Goal: Task Accomplishment & Management: Use online tool/utility

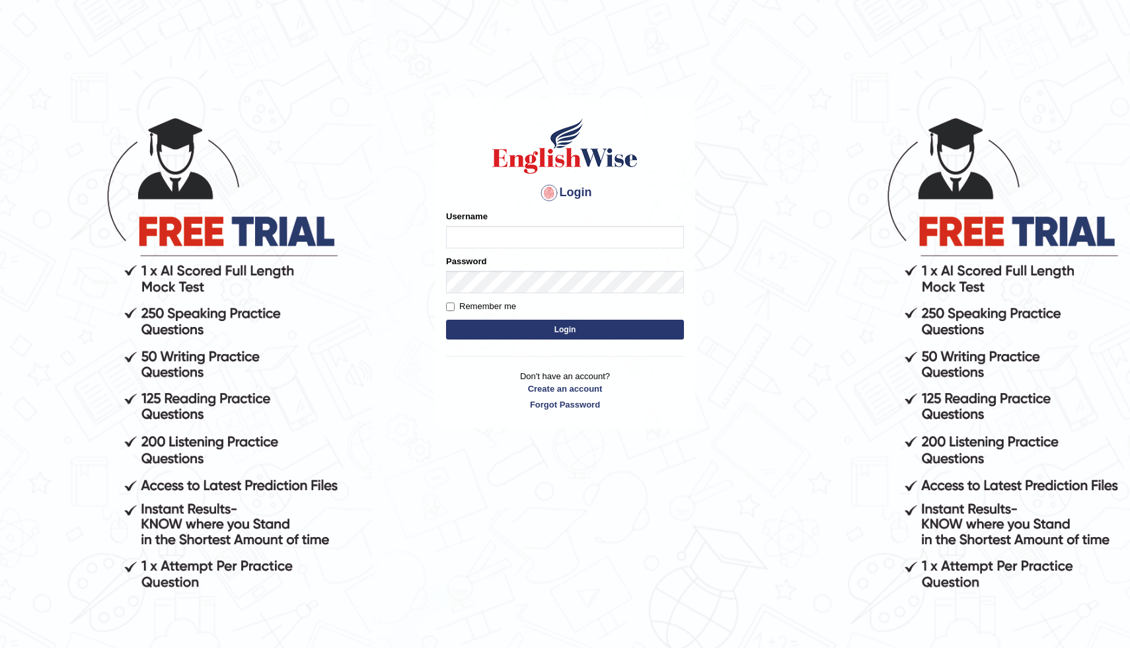
type input "[PERSON_NAME]"
click at [514, 325] on button "Login" at bounding box center [565, 330] width 238 height 20
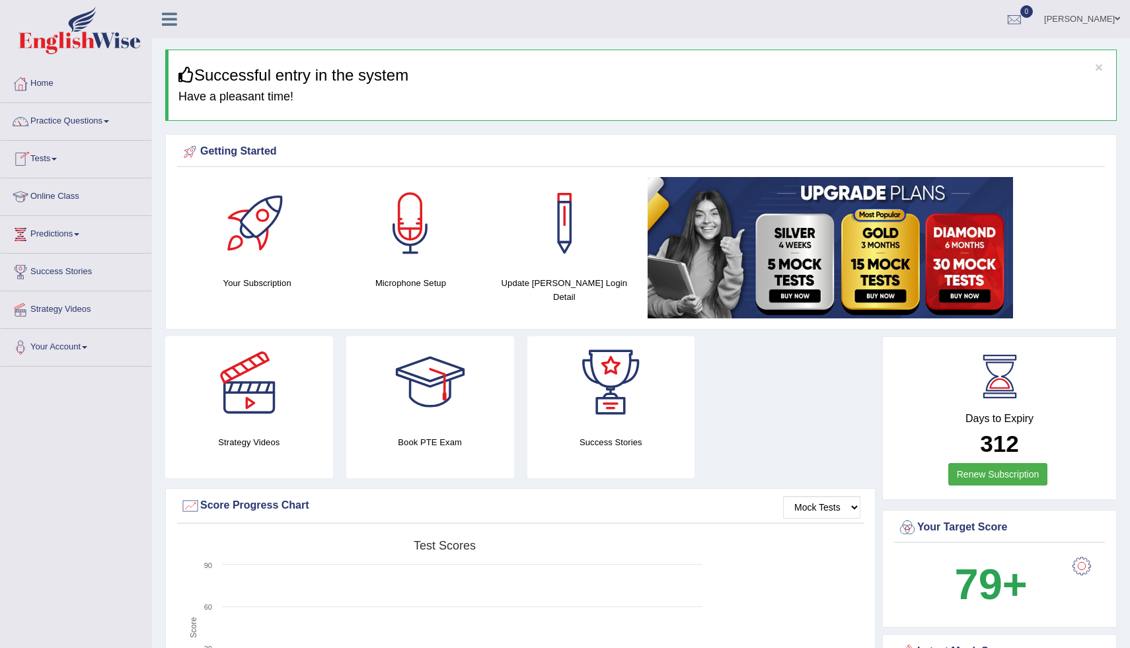
click at [56, 155] on link "Tests" at bounding box center [76, 157] width 151 height 33
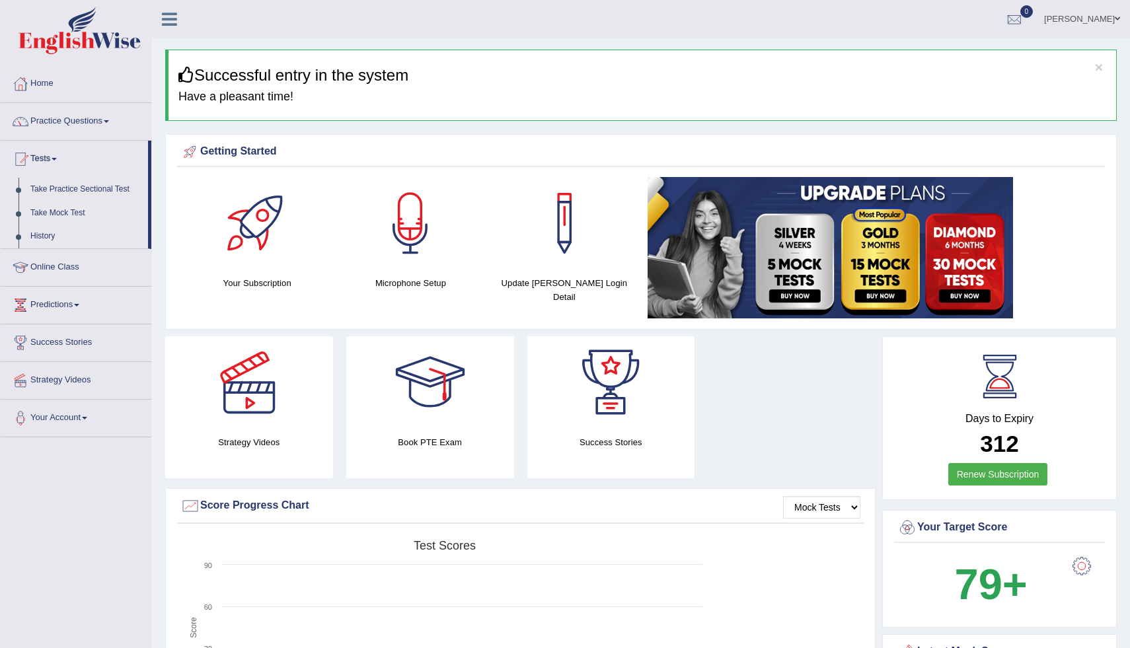
click at [55, 210] on link "Take Mock Test" at bounding box center [86, 214] width 124 height 24
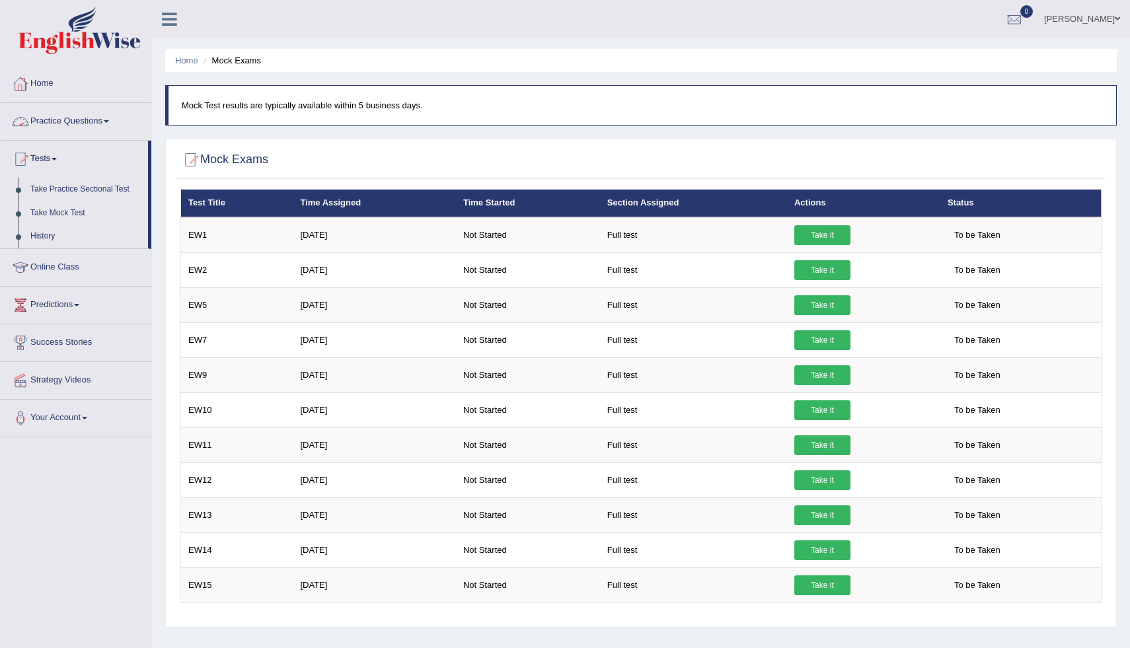
click at [56, 87] on link "Home" at bounding box center [76, 81] width 151 height 33
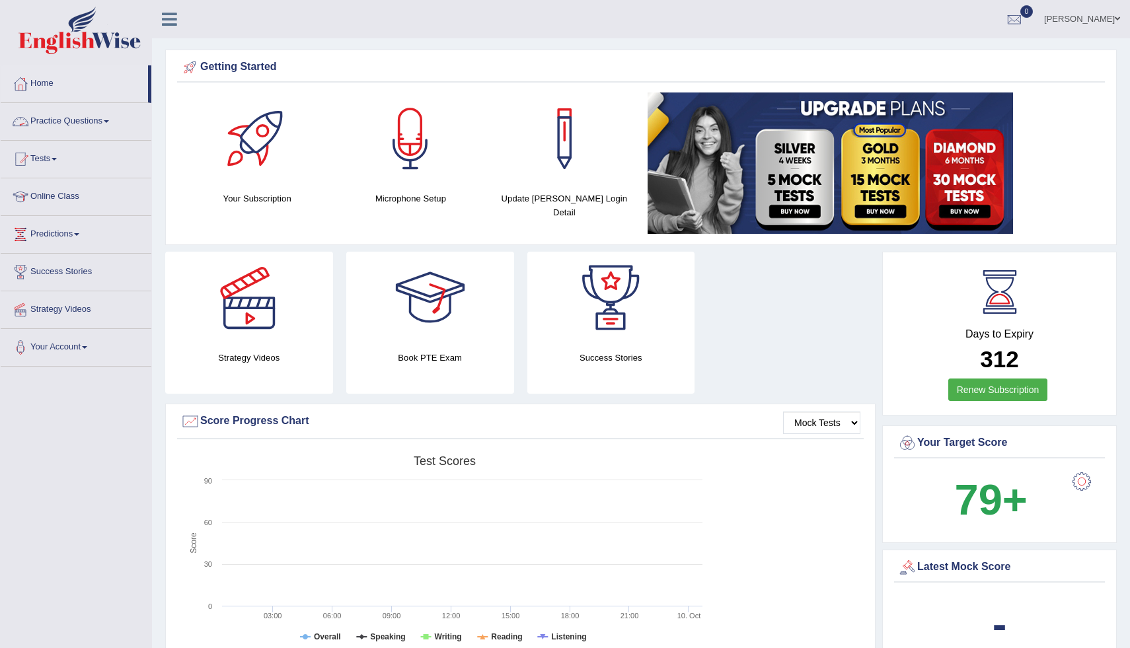
click at [410, 192] on h4 "Microphone Setup" at bounding box center [410, 199] width 140 height 14
click at [410, 174] on div at bounding box center [410, 139] width 93 height 93
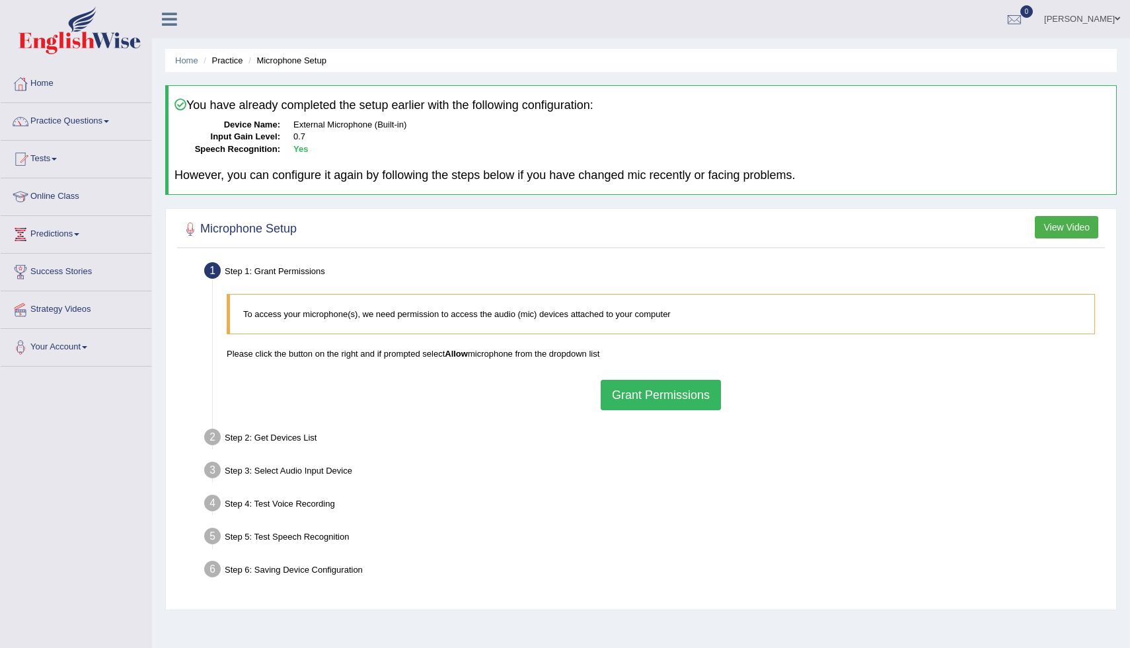
click at [642, 385] on button "Grant Permissions" at bounding box center [661, 395] width 120 height 30
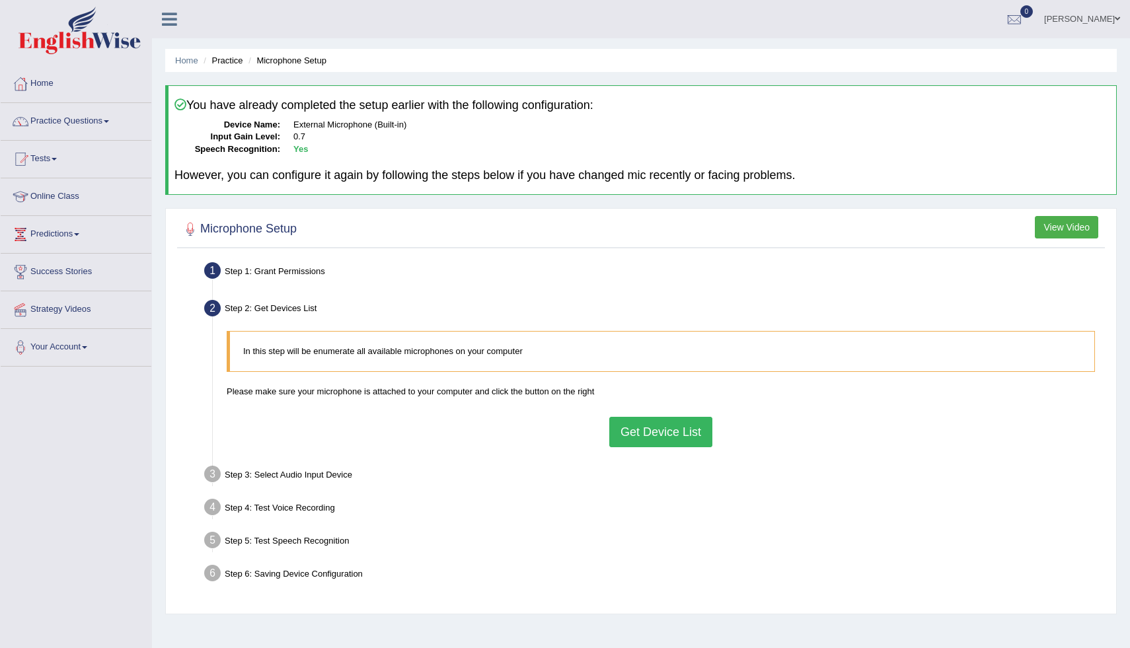
click at [671, 436] on button "Get Device List" at bounding box center [660, 432] width 103 height 30
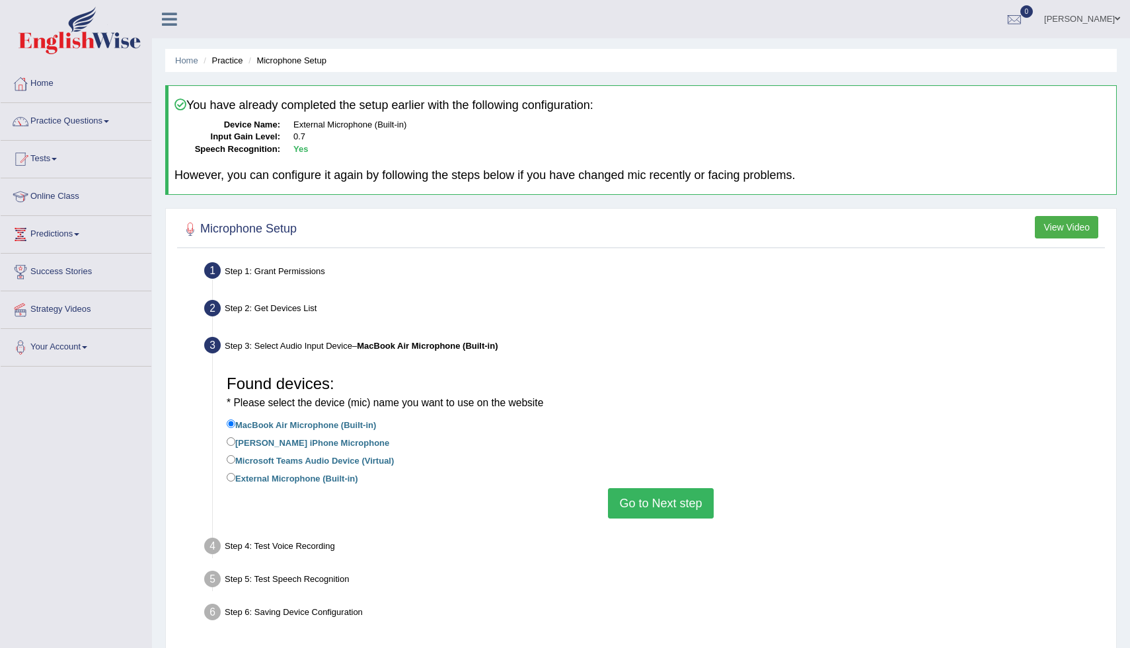
click at [252, 473] on label "External Microphone (Built-in)" at bounding box center [293, 478] width 132 height 15
click at [235, 473] on input "External Microphone (Built-in)" at bounding box center [231, 477] width 9 height 9
radio input "true"
click at [695, 498] on button "Go to Next step" at bounding box center [660, 503] width 105 height 30
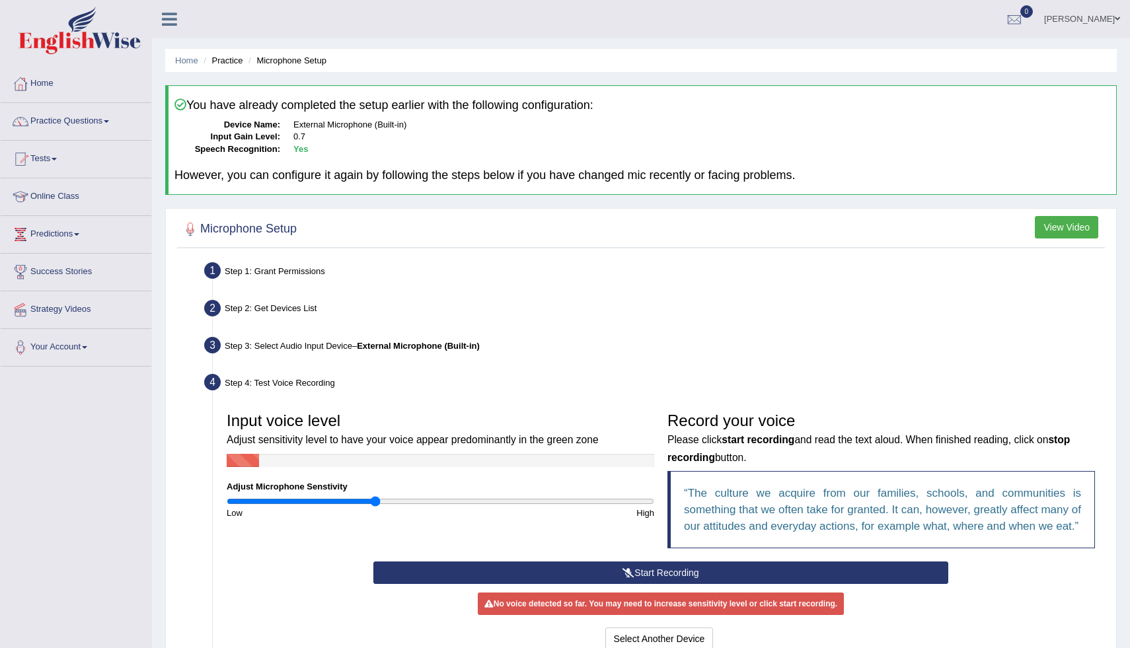
click at [736, 584] on button "Start Recording" at bounding box center [660, 573] width 574 height 22
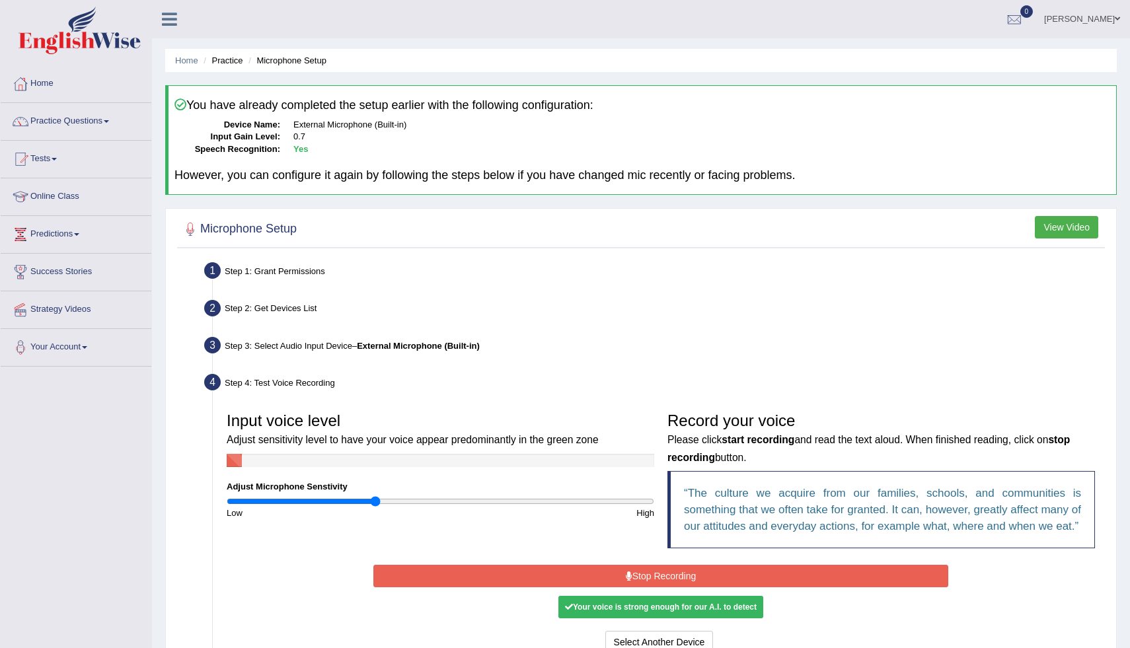
click at [752, 588] on button "Stop Recording" at bounding box center [660, 576] width 574 height 22
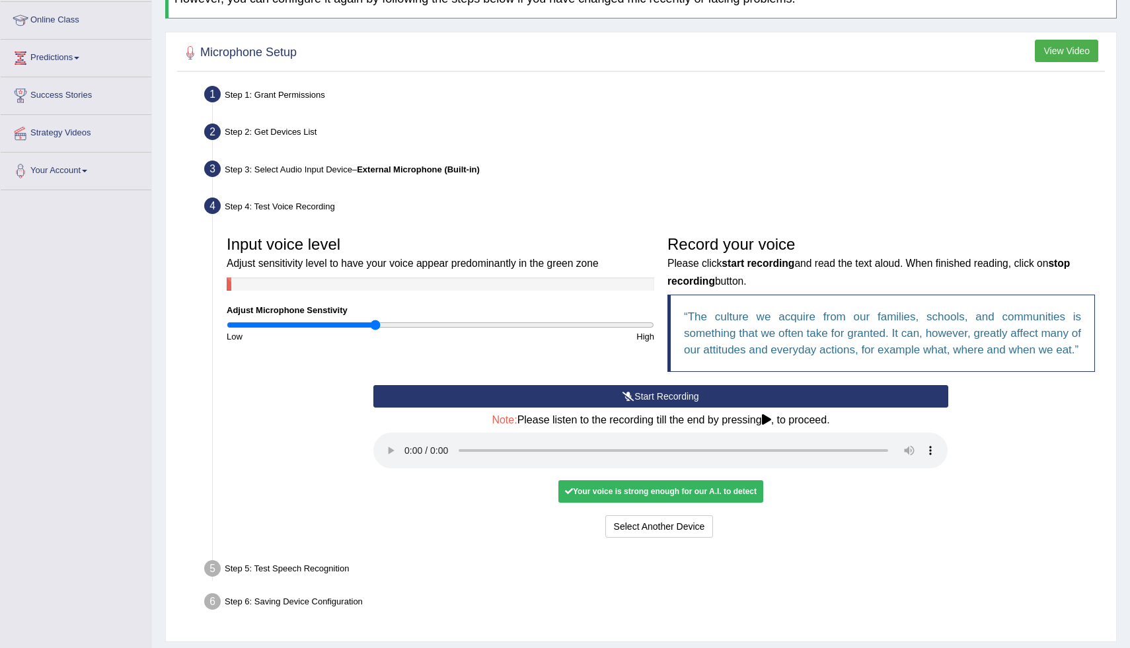
scroll to position [229, 0]
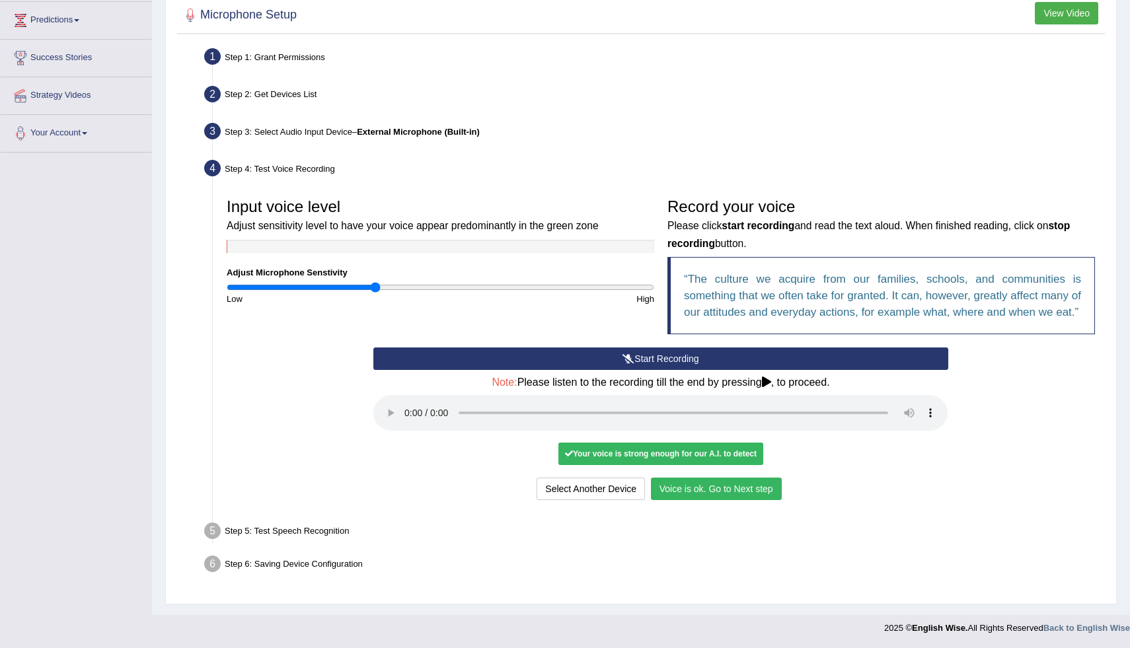
click at [677, 494] on button "Voice is ok. Go to Next step" at bounding box center [716, 489] width 131 height 22
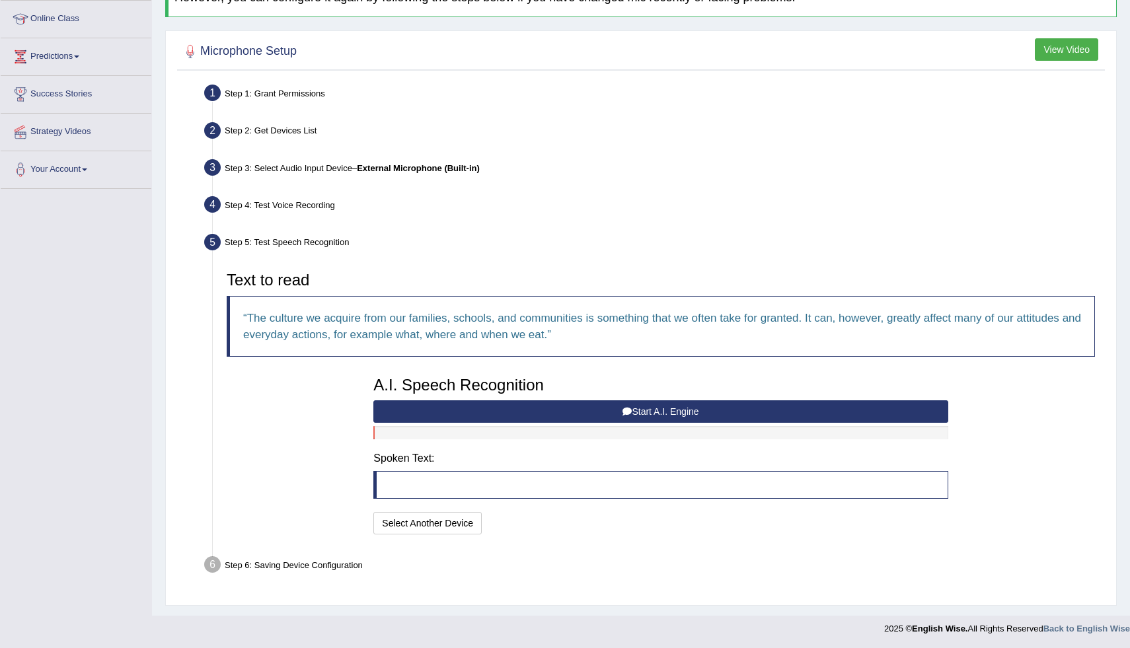
scroll to position [178, 0]
click at [613, 408] on button "Start A.I. Engine" at bounding box center [660, 412] width 574 height 22
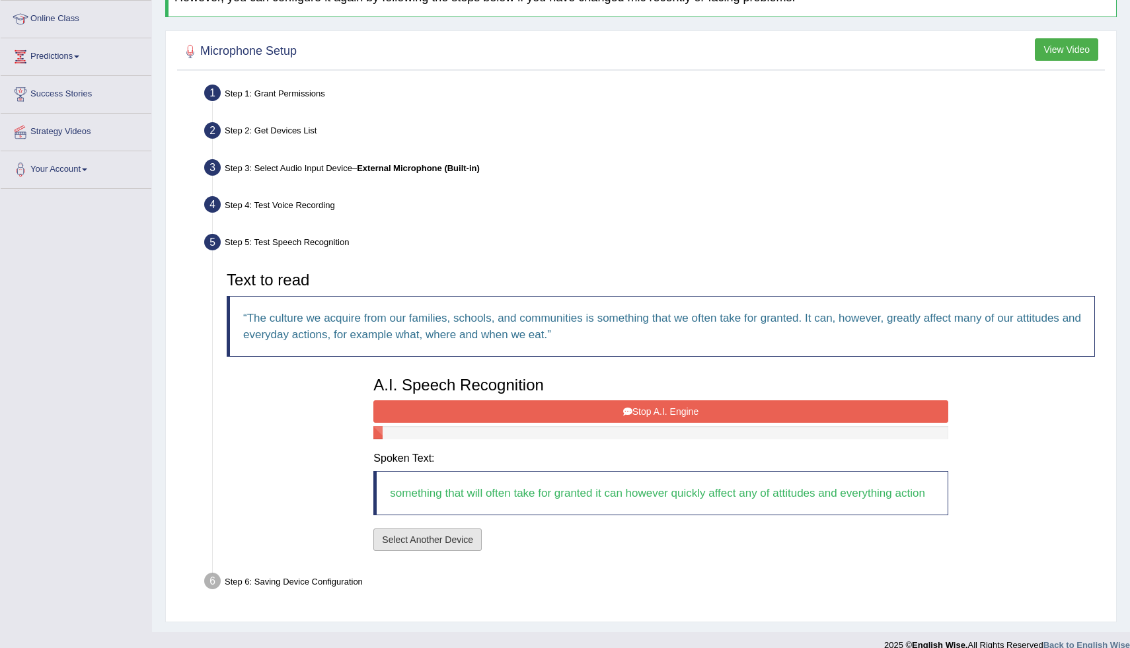
click at [449, 535] on button "Select Another Device" at bounding box center [427, 540] width 108 height 22
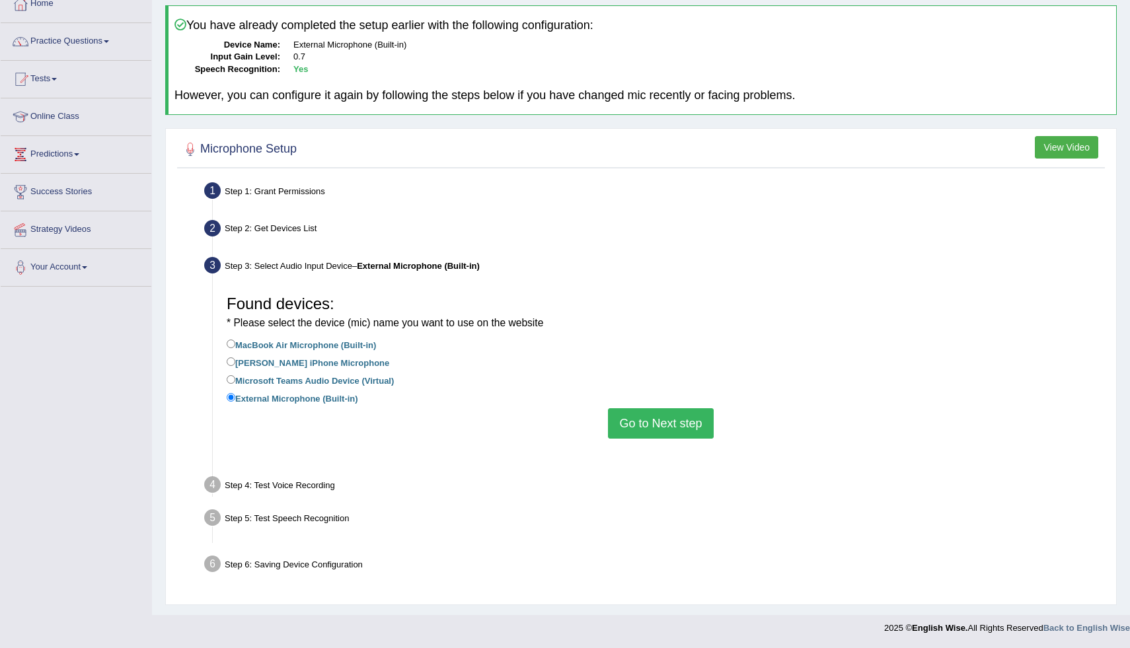
scroll to position [47, 0]
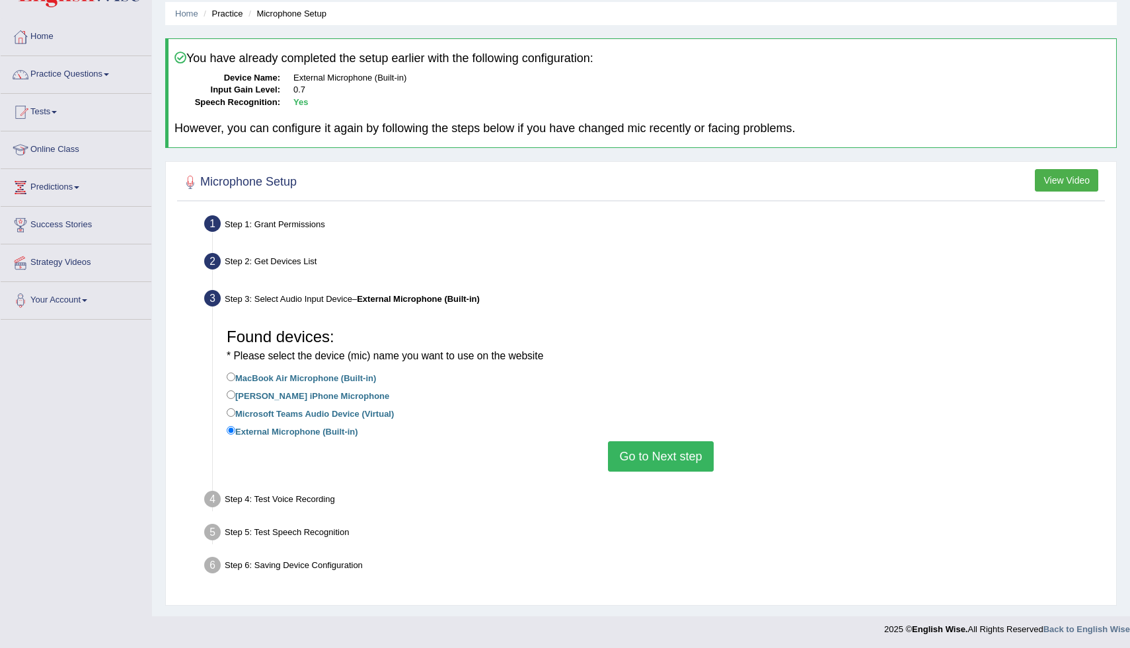
click at [649, 459] on button "Go to Next step" at bounding box center [660, 457] width 105 height 30
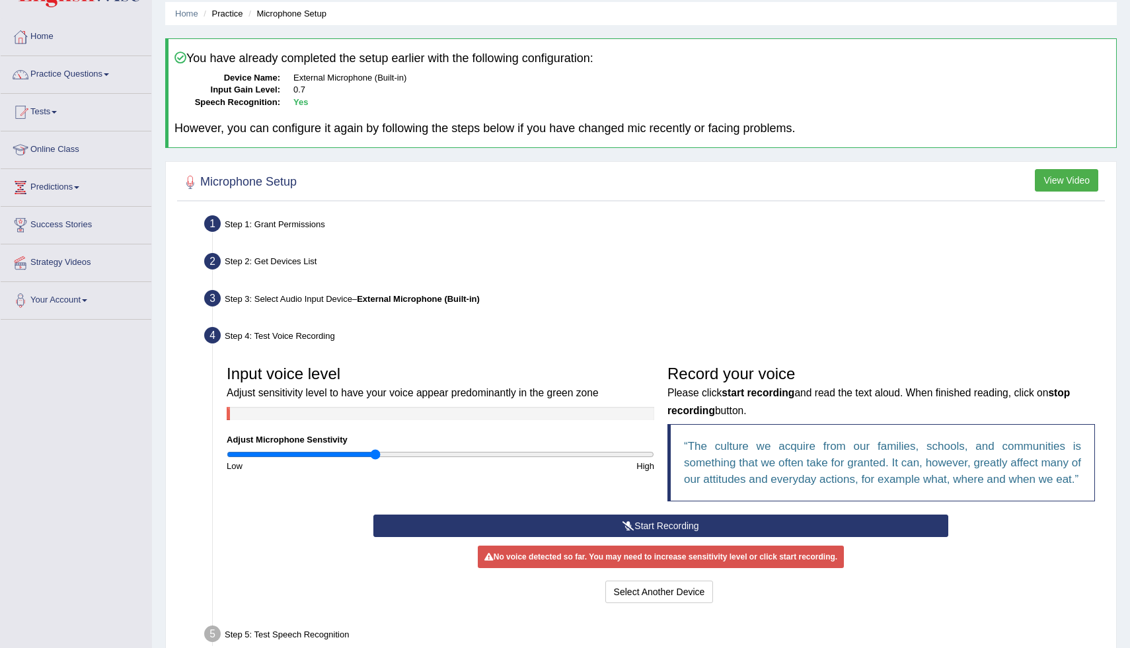
click at [627, 537] on button "Start Recording" at bounding box center [660, 526] width 574 height 22
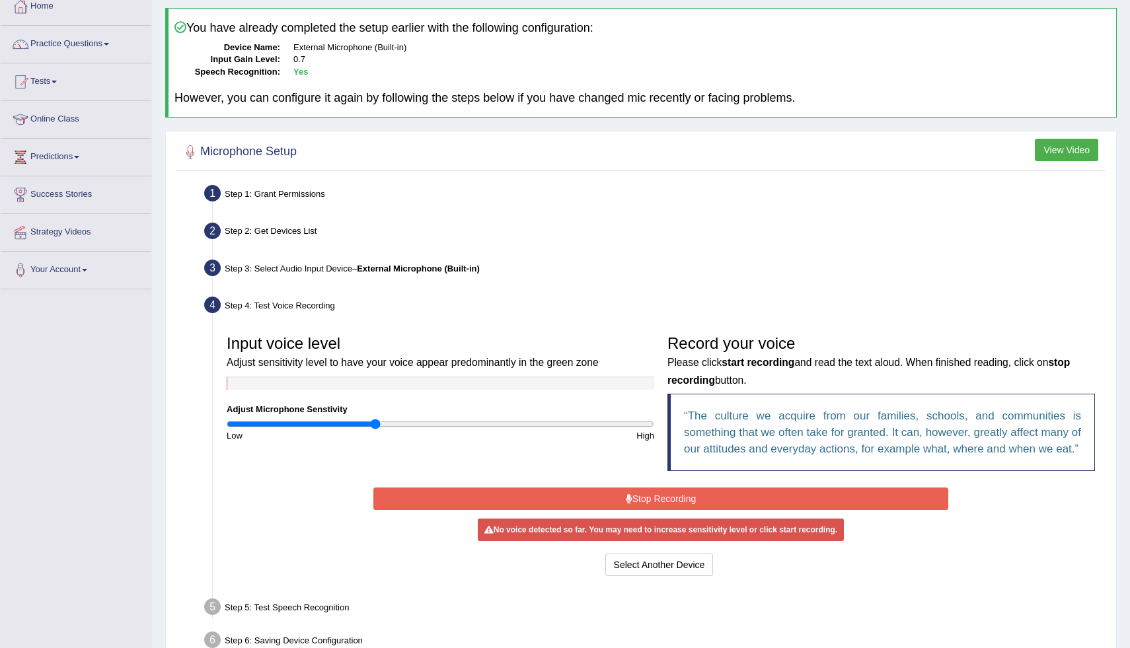
scroll to position [85, 0]
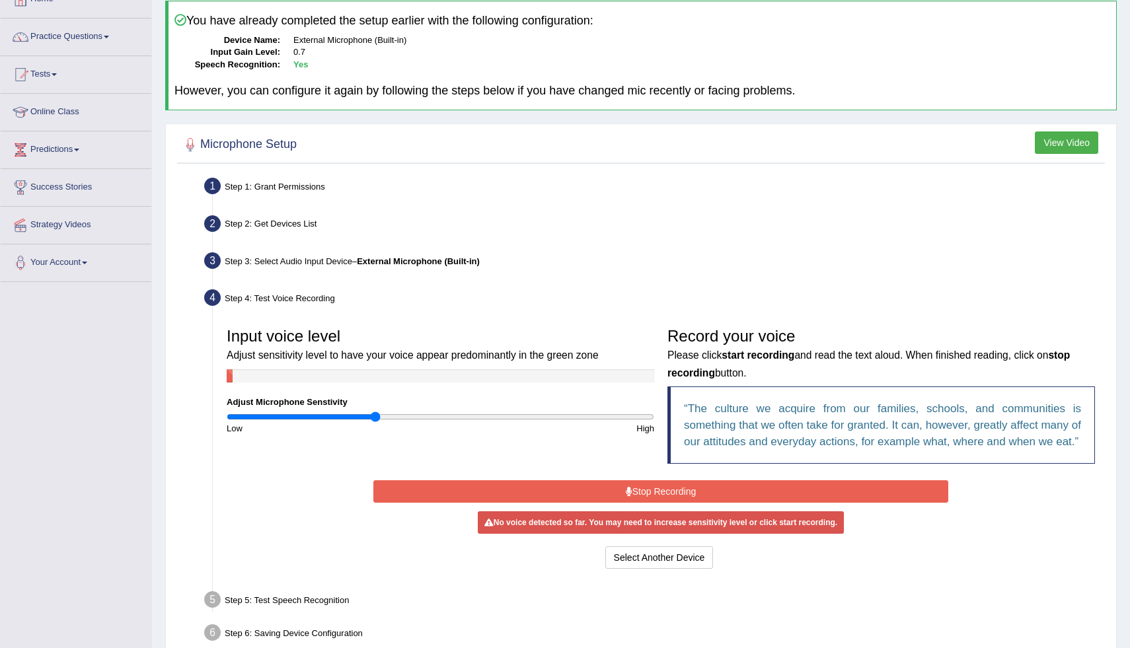
click at [635, 503] on button "Stop Recording" at bounding box center [660, 492] width 574 height 22
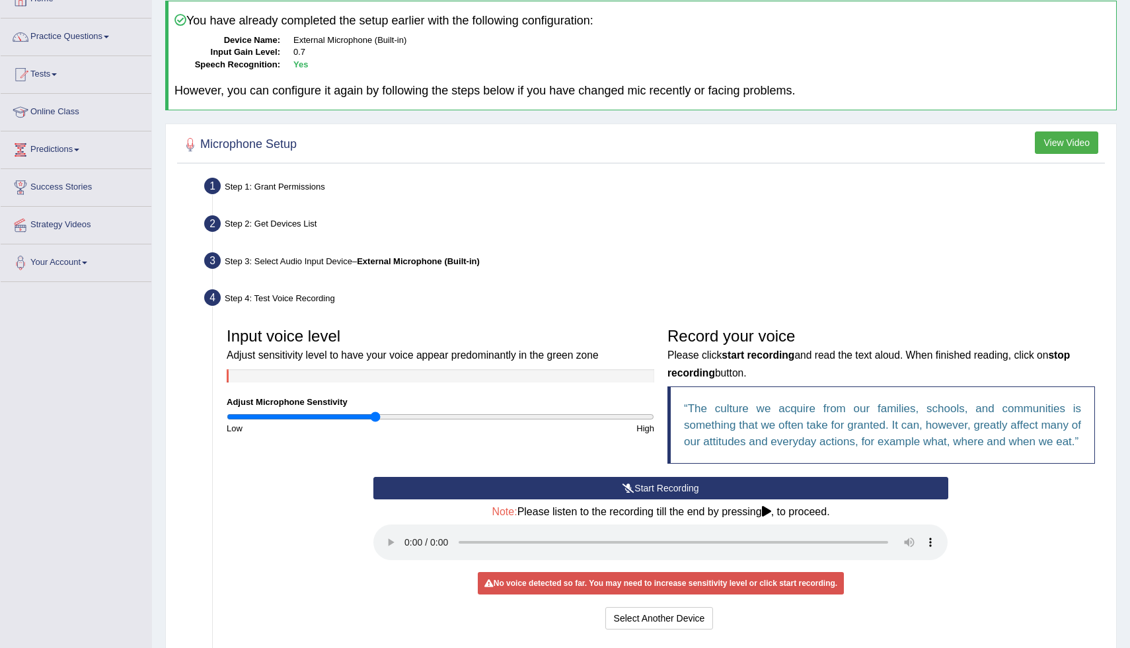
scroll to position [229, 0]
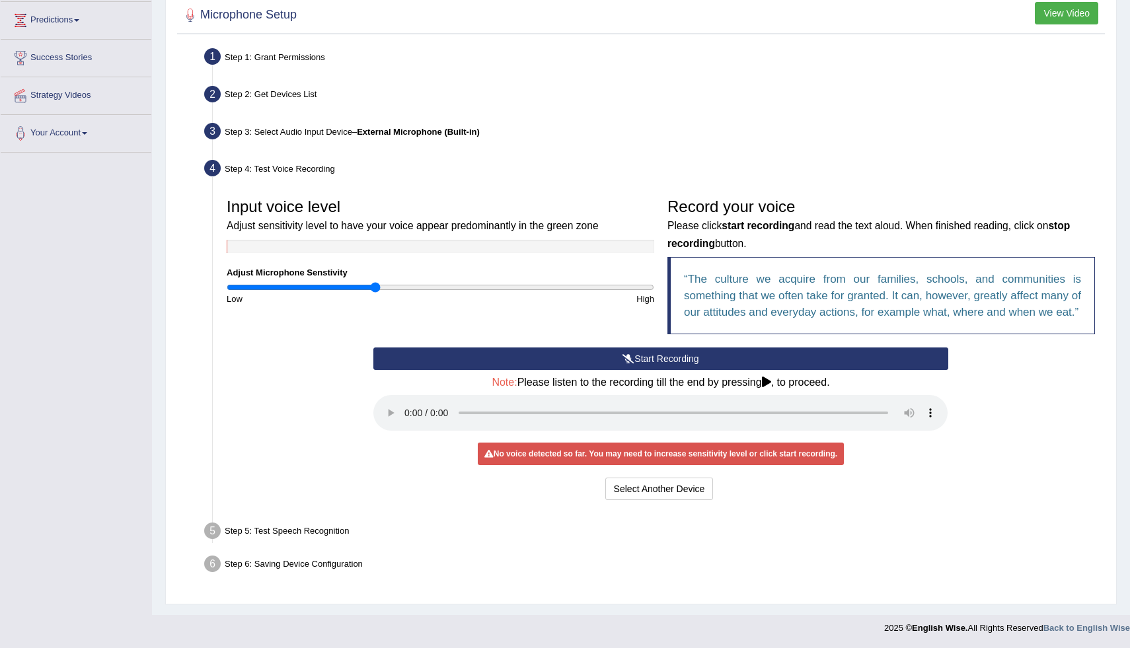
click at [584, 364] on button "Start Recording" at bounding box center [660, 359] width 574 height 22
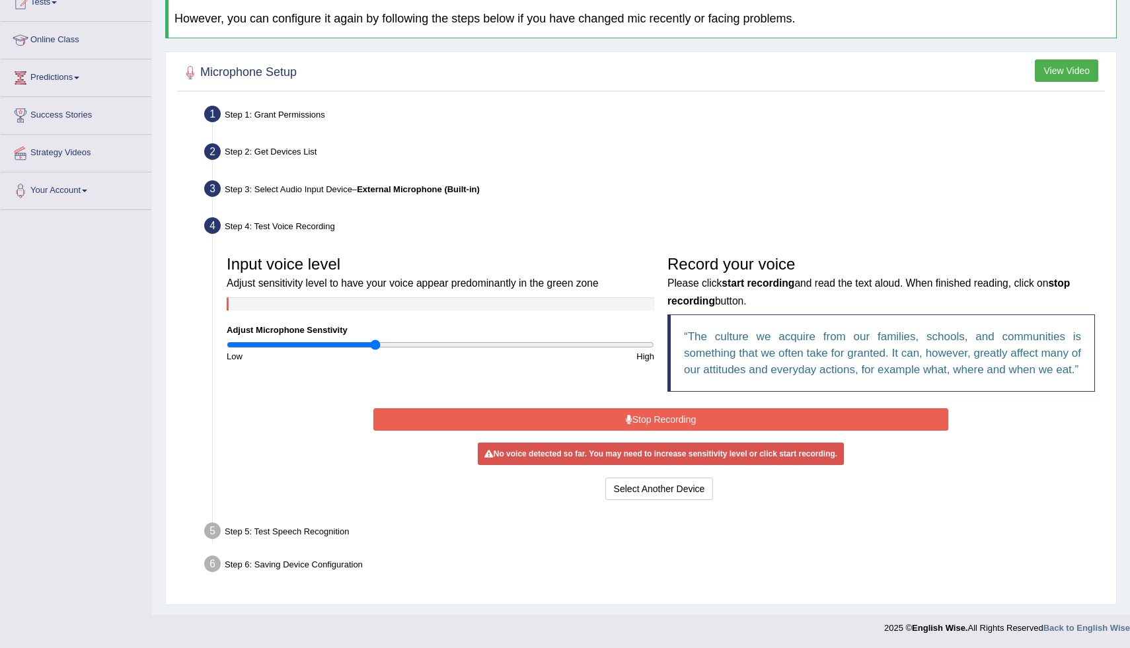
scroll to position [169, 0]
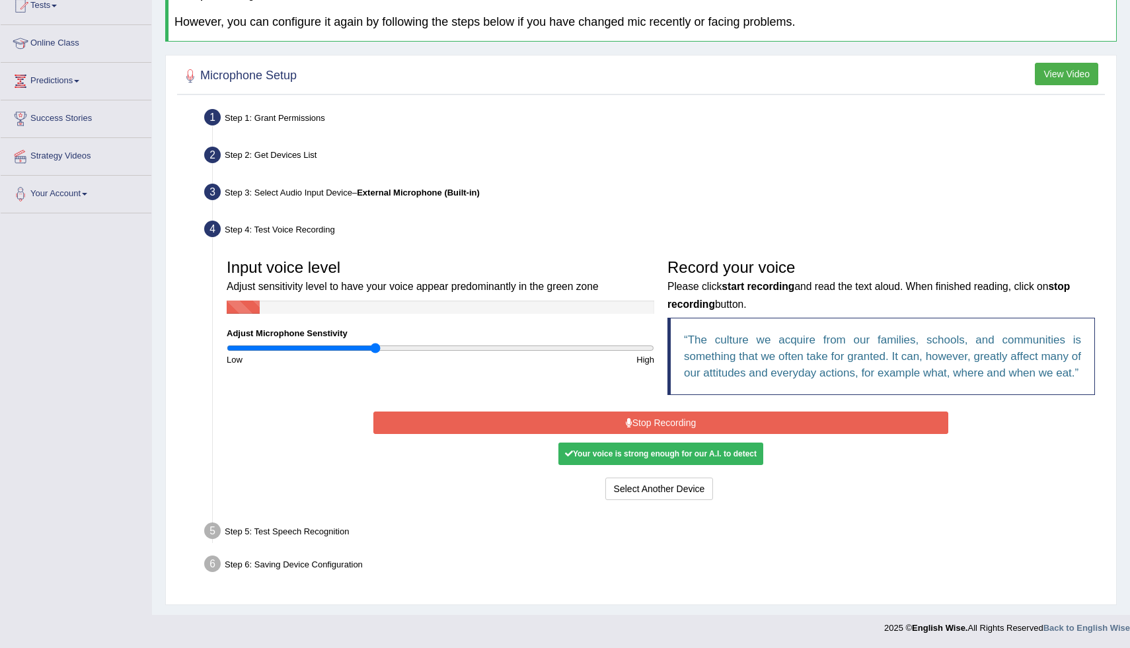
click at [649, 430] on button "Stop Recording" at bounding box center [660, 423] width 574 height 22
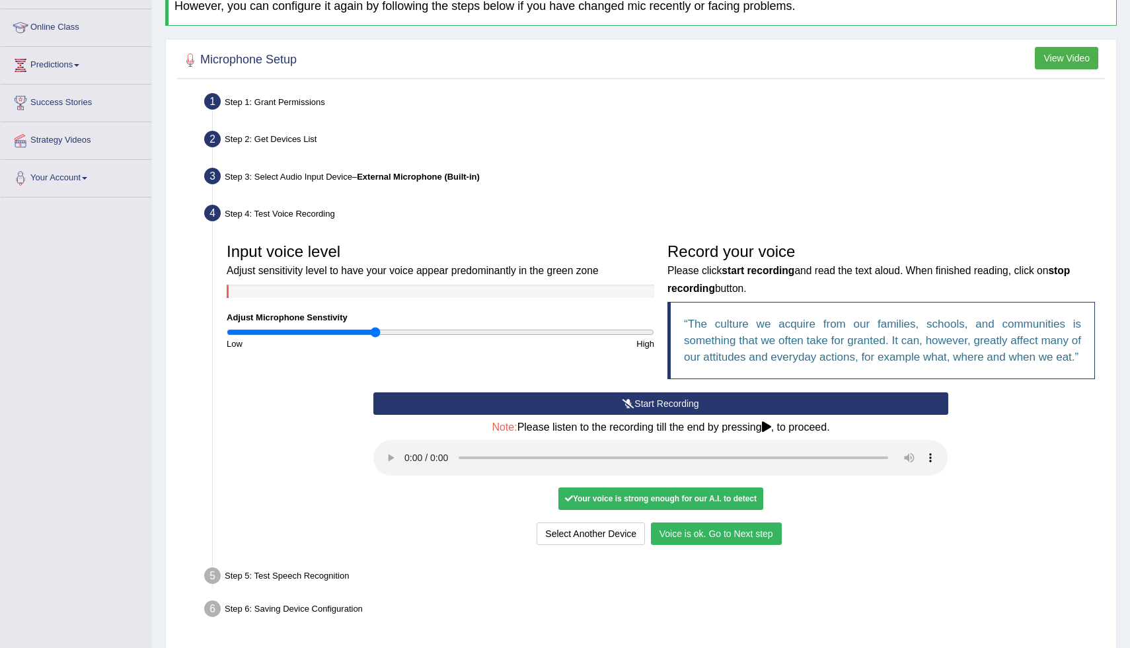
click at [685, 545] on button "Voice is ok. Go to Next step" at bounding box center [716, 534] width 131 height 22
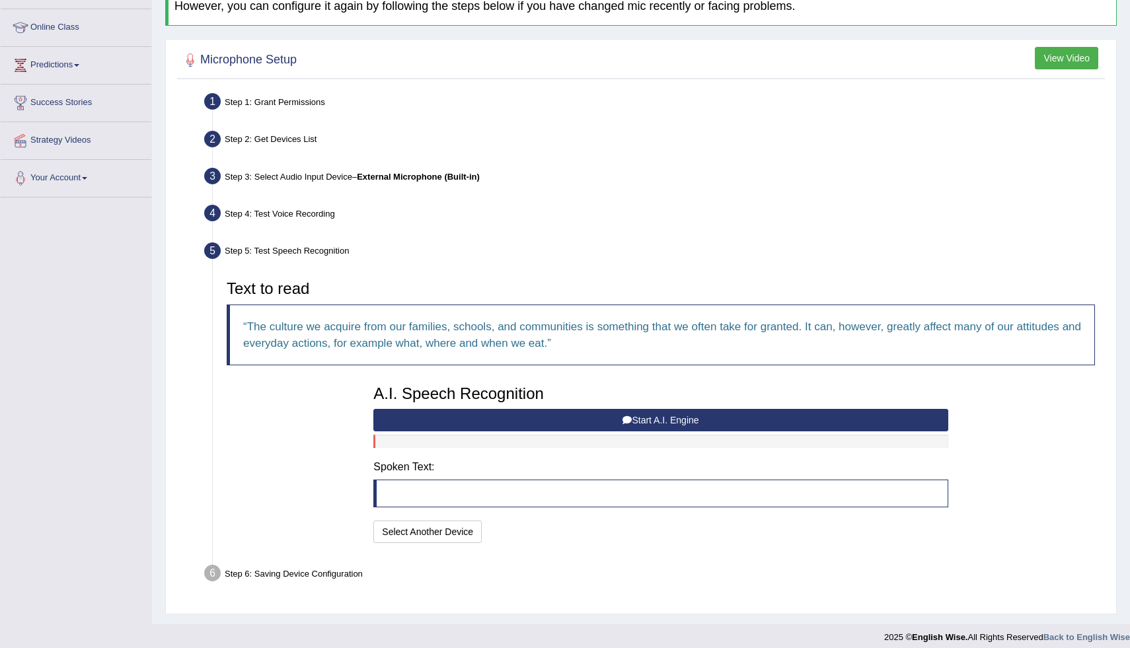
click at [721, 419] on button "Start A.I. Engine" at bounding box center [660, 420] width 574 height 22
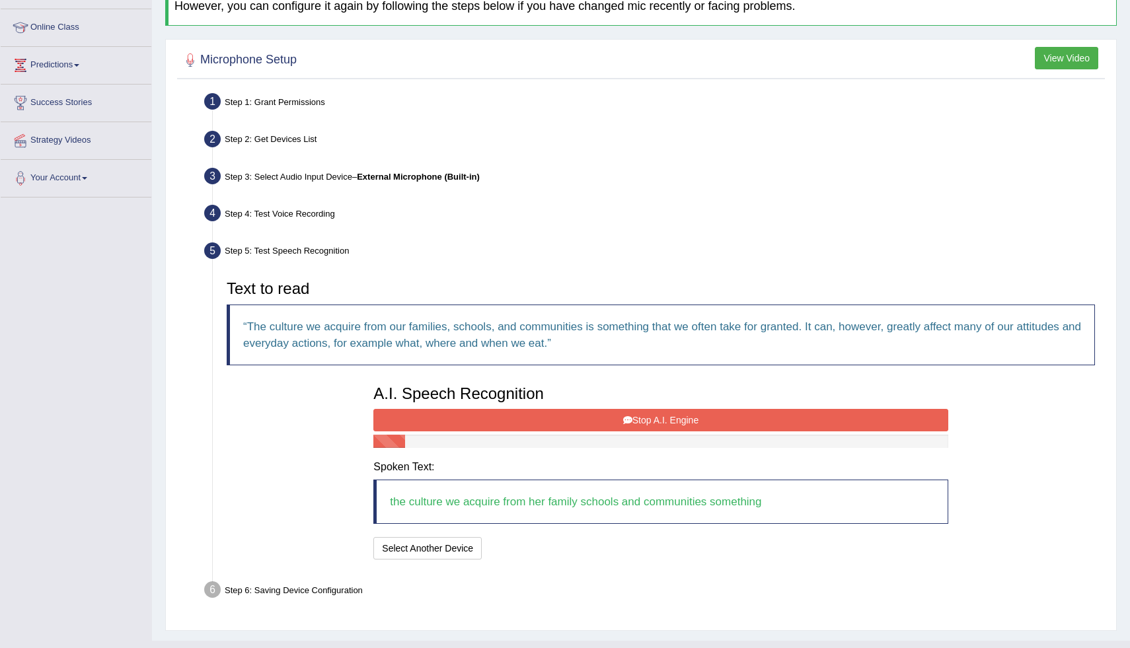
click at [721, 419] on button "Stop A.I. Engine" at bounding box center [660, 420] width 574 height 22
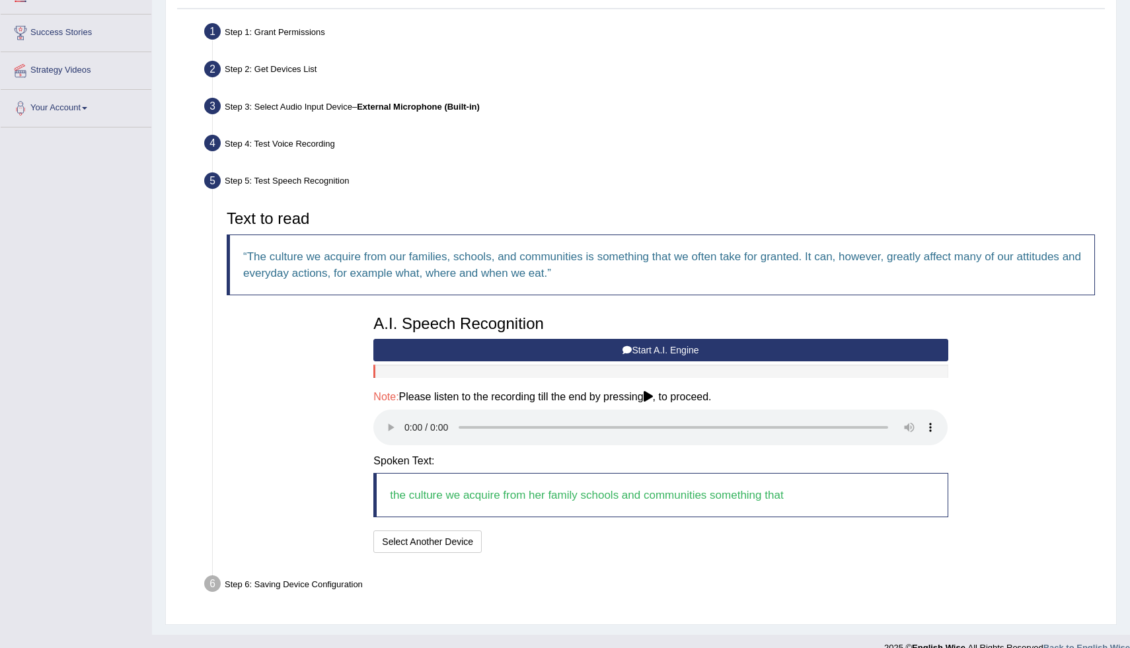
scroll to position [258, 0]
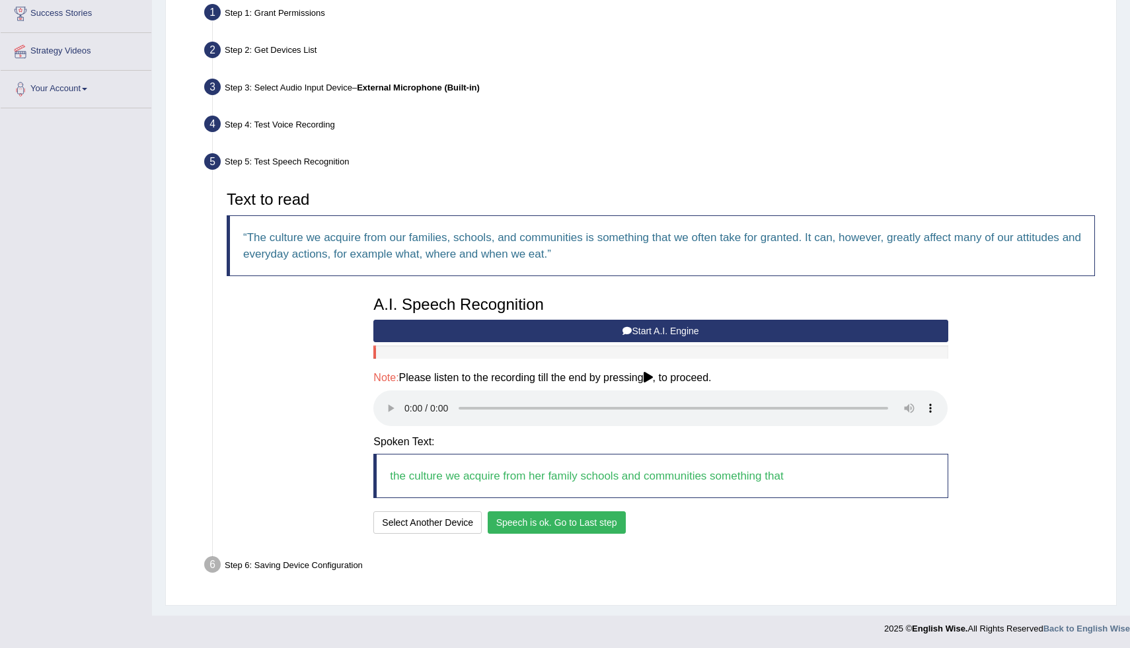
click at [545, 520] on button "Speech is ok. Go to Last step" at bounding box center [557, 523] width 138 height 22
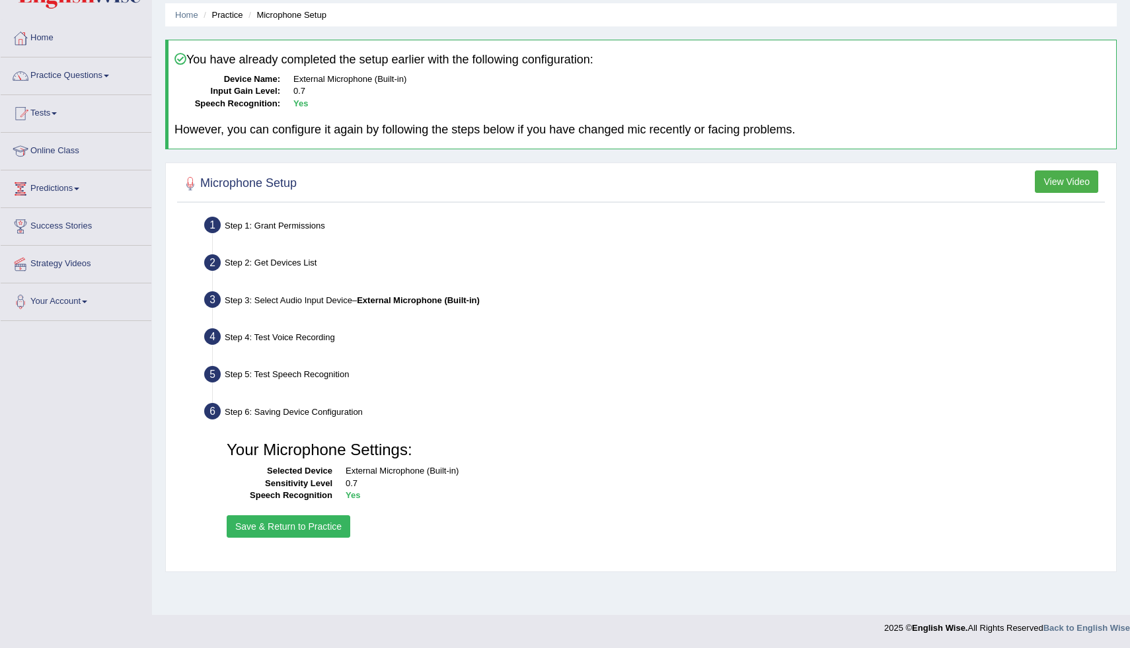
scroll to position [46, 0]
click at [256, 527] on button "Save & Return to Practice" at bounding box center [289, 527] width 124 height 22
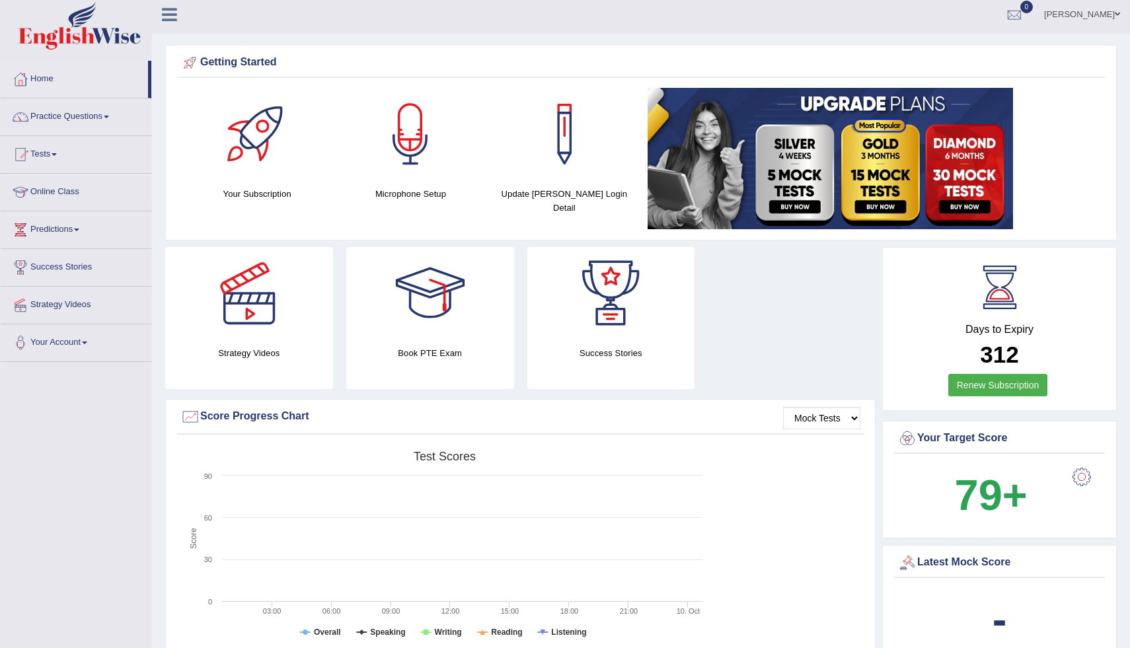
drag, startPoint x: 0, startPoint y: 0, endPoint x: 256, endPoint y: 527, distance: 586.2
click at [256, 527] on rect at bounding box center [444, 547] width 529 height 205
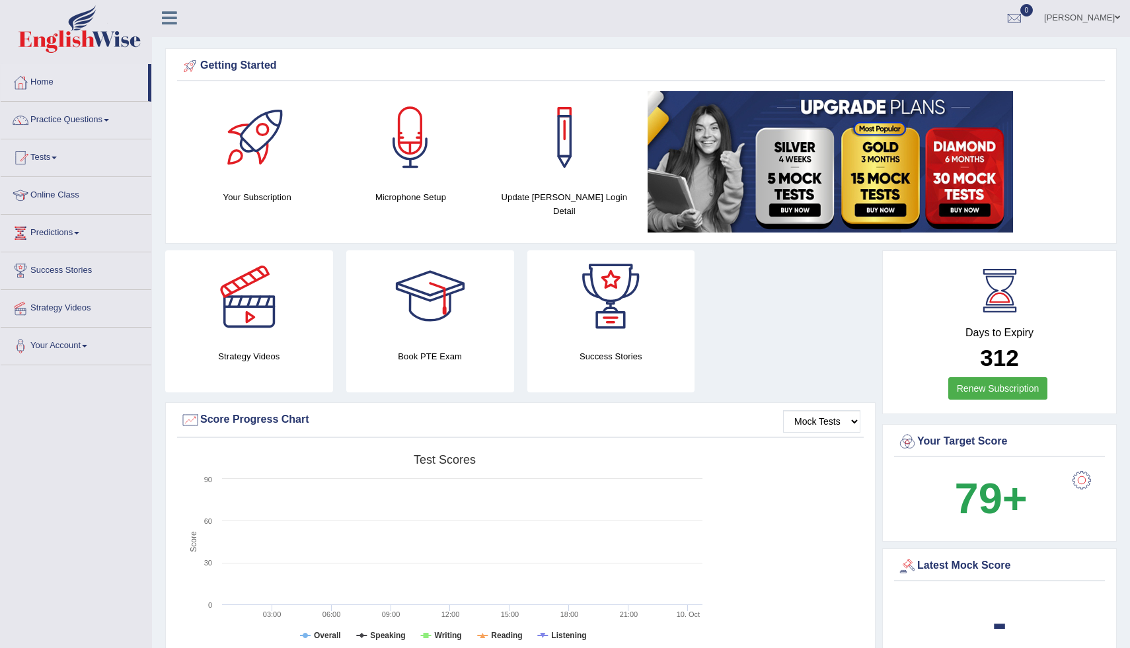
click at [256, 527] on rect at bounding box center [444, 550] width 529 height 205
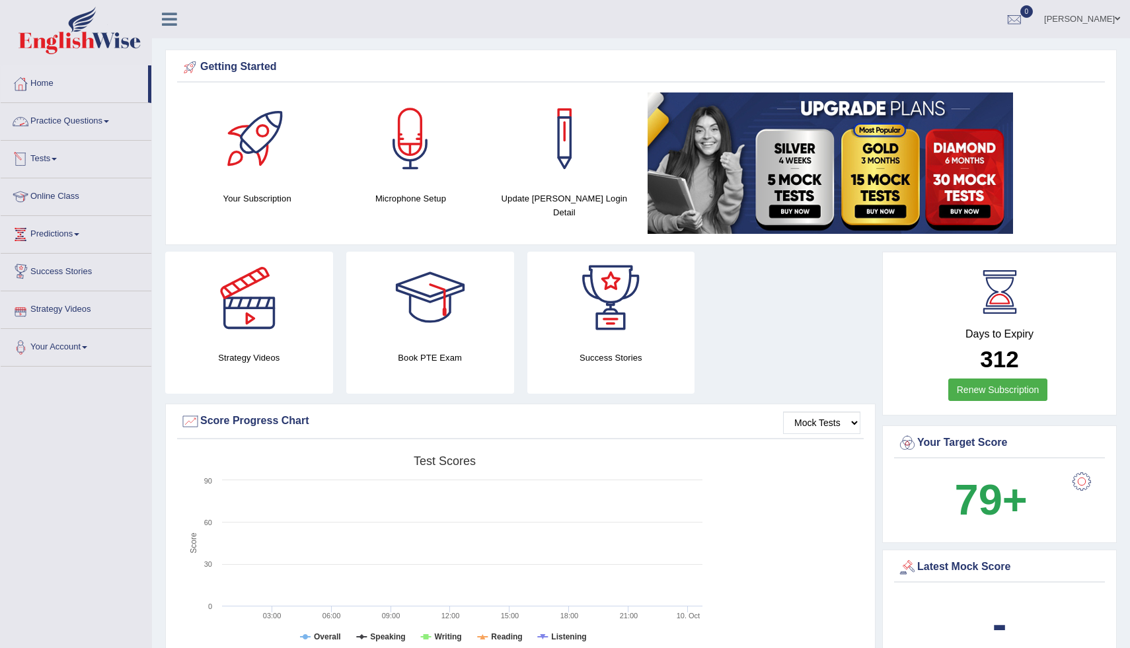
click at [57, 126] on link "Practice Questions" at bounding box center [76, 119] width 151 height 33
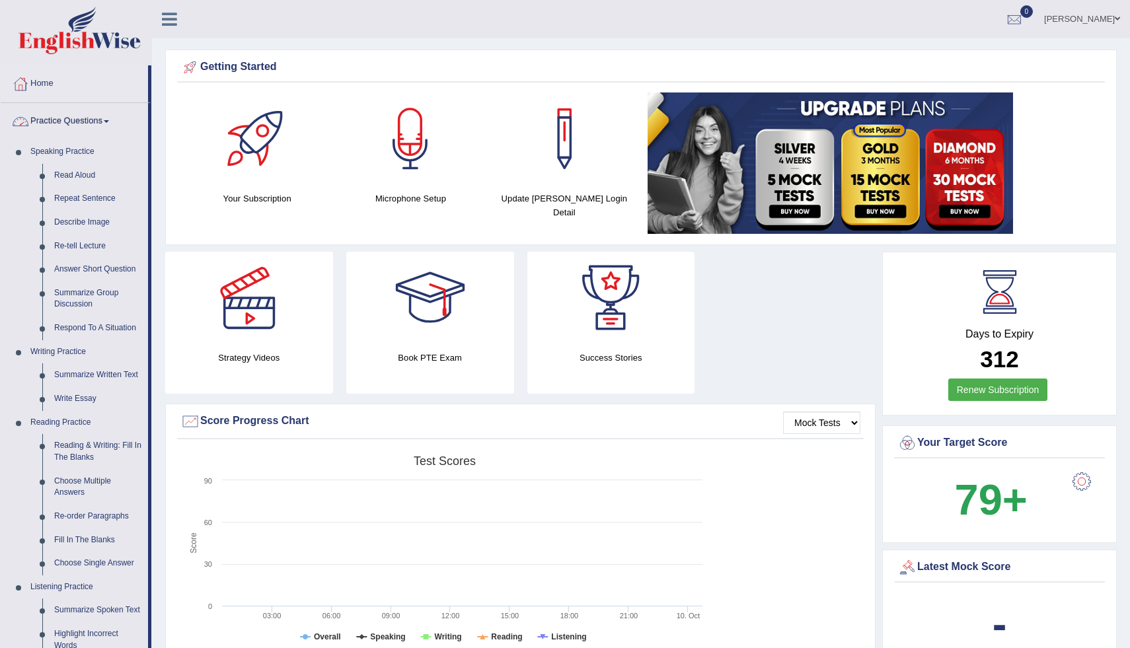
click at [85, 118] on link "Practice Questions" at bounding box center [74, 119] width 147 height 33
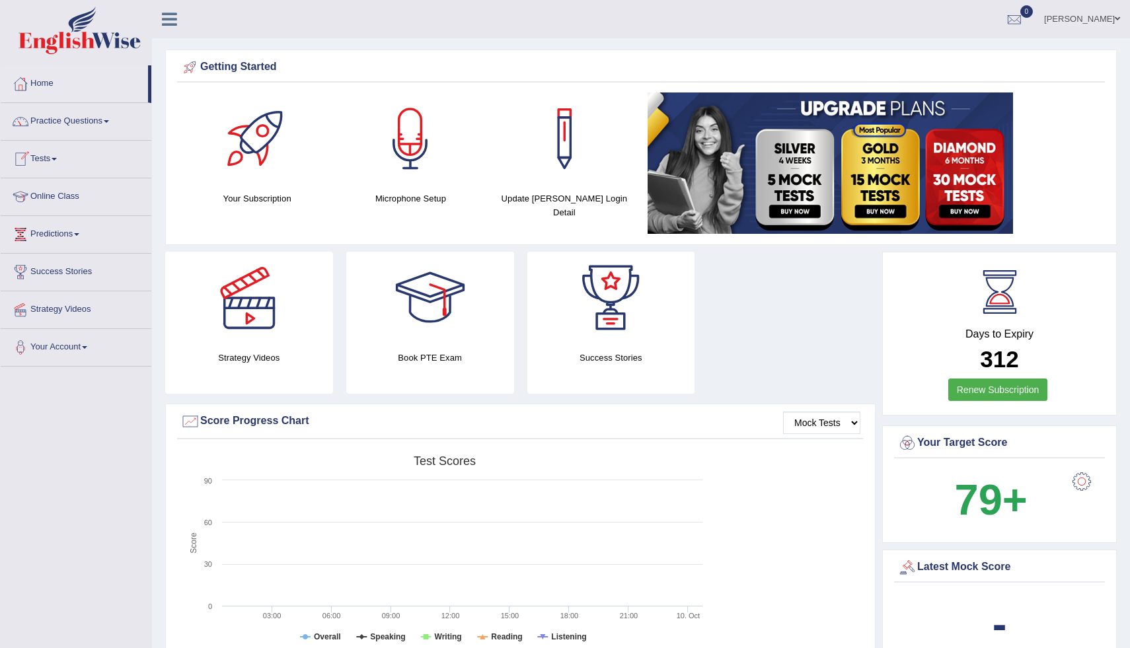
click at [70, 167] on link "Tests" at bounding box center [76, 157] width 151 height 33
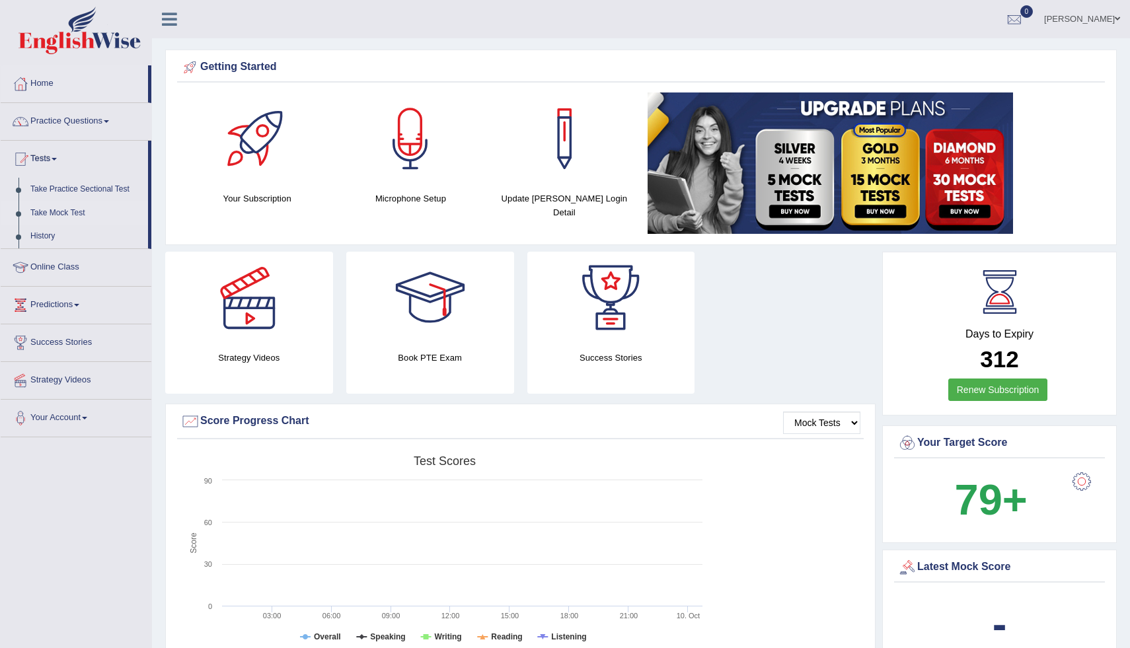
click at [79, 213] on link "Take Mock Test" at bounding box center [86, 214] width 124 height 24
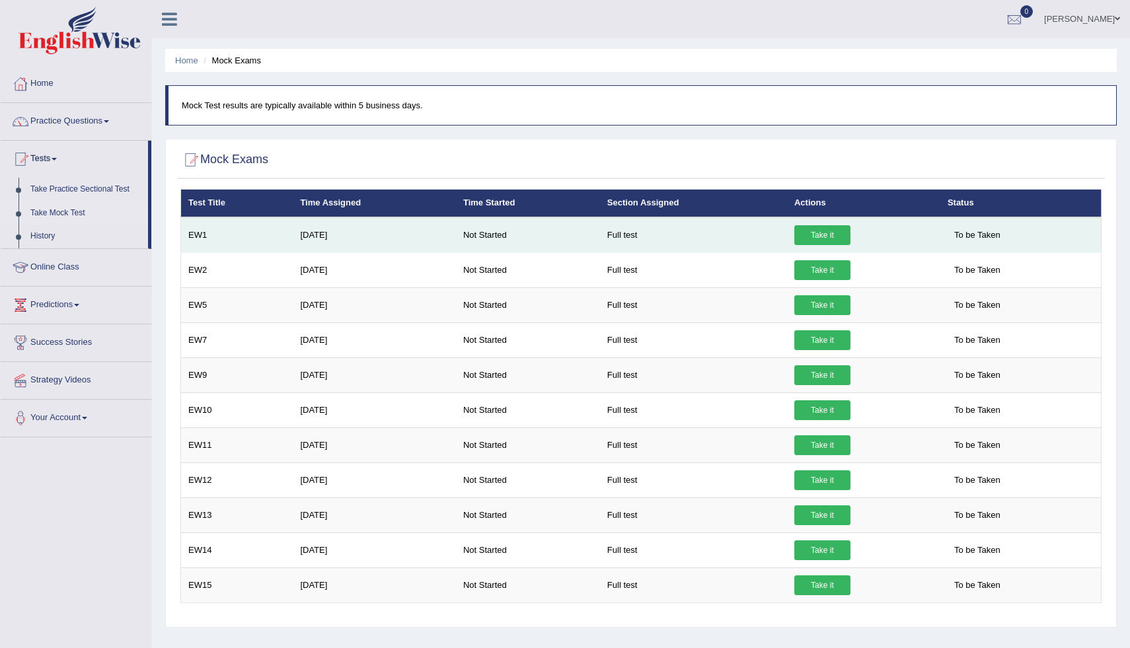
click at [812, 235] on link "Take it" at bounding box center [822, 235] width 56 height 20
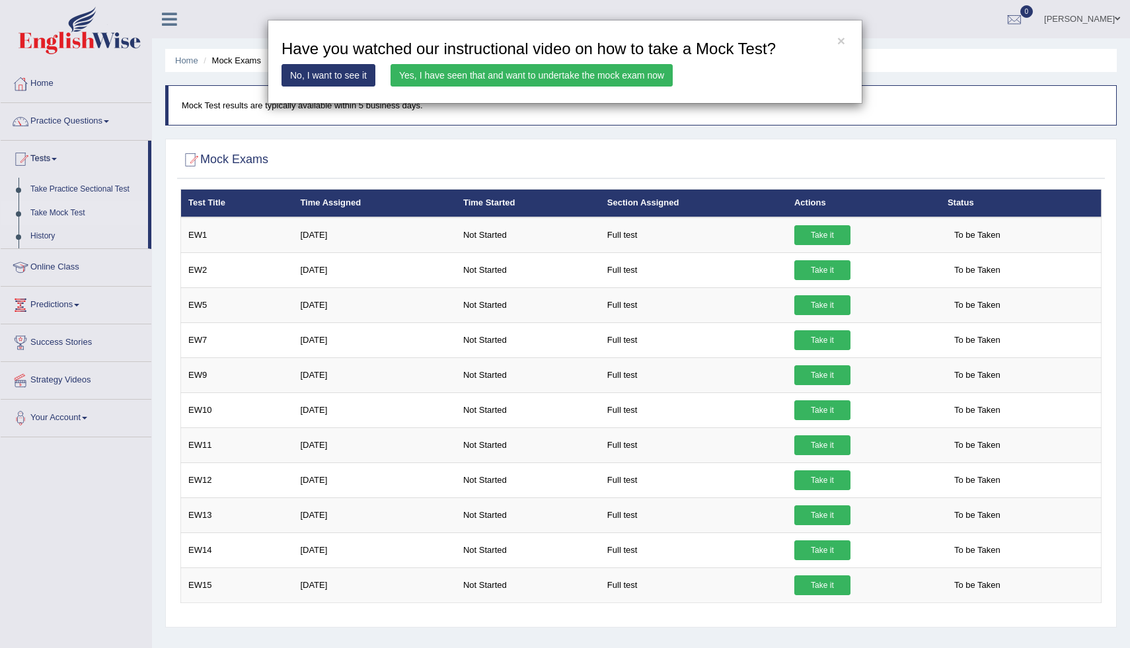
click at [360, 76] on link "No, I want to see it" at bounding box center [329, 75] width 94 height 22
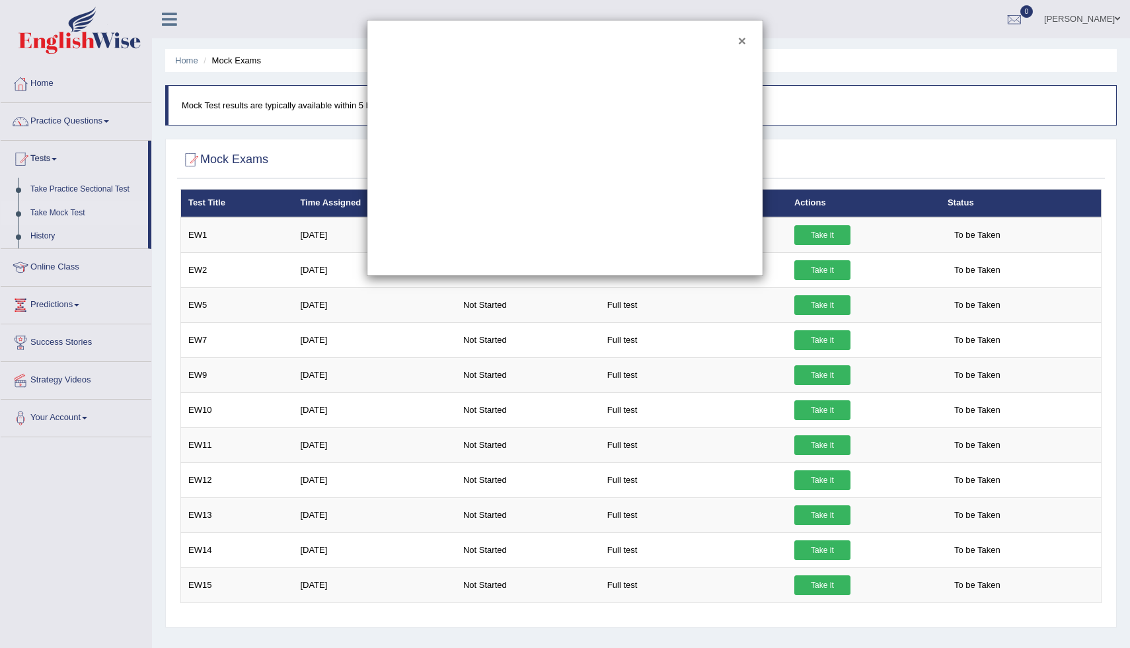
click at [744, 42] on button "×" at bounding box center [742, 41] width 8 height 14
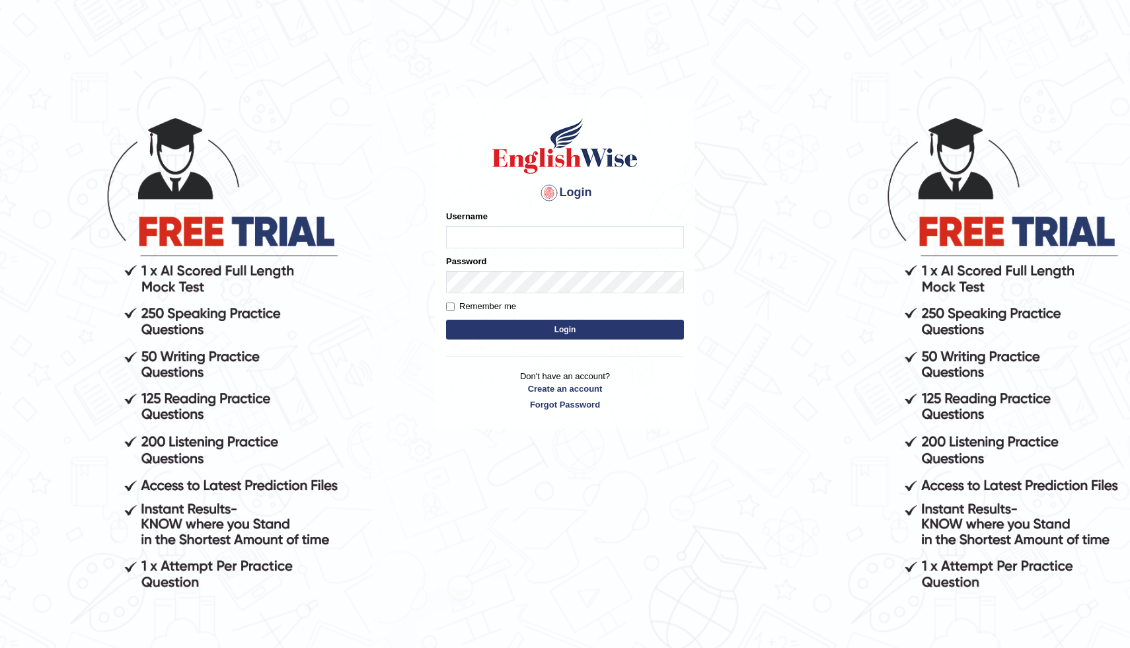
type input "modupe"
click at [554, 330] on button "Login" at bounding box center [565, 330] width 238 height 20
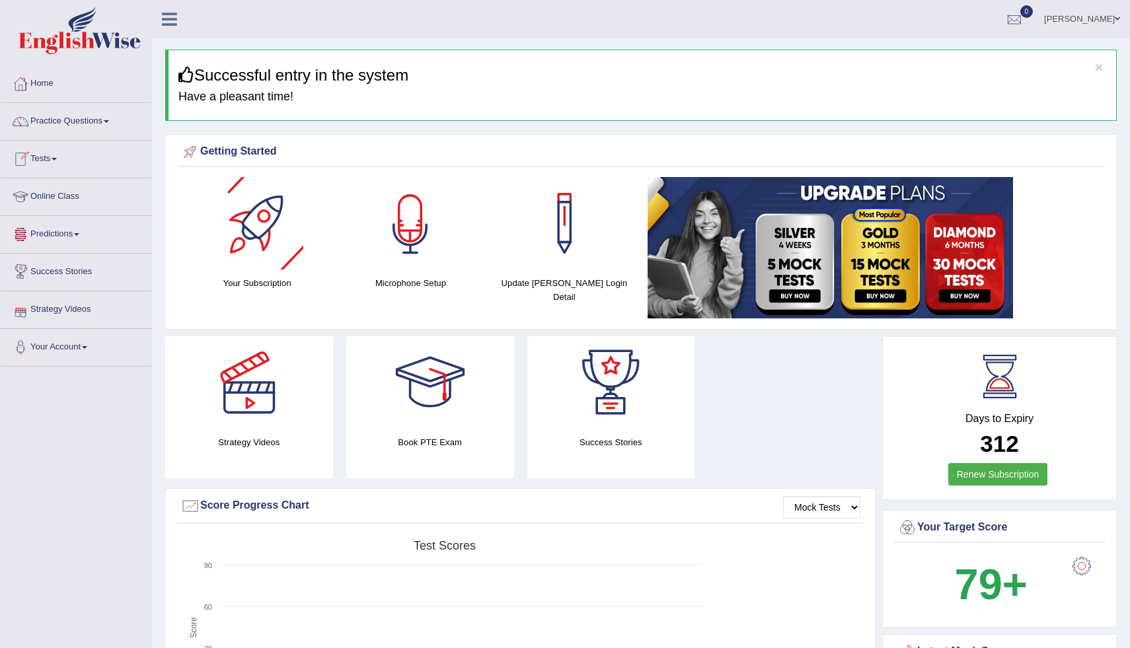
click at [393, 241] on div at bounding box center [410, 223] width 93 height 93
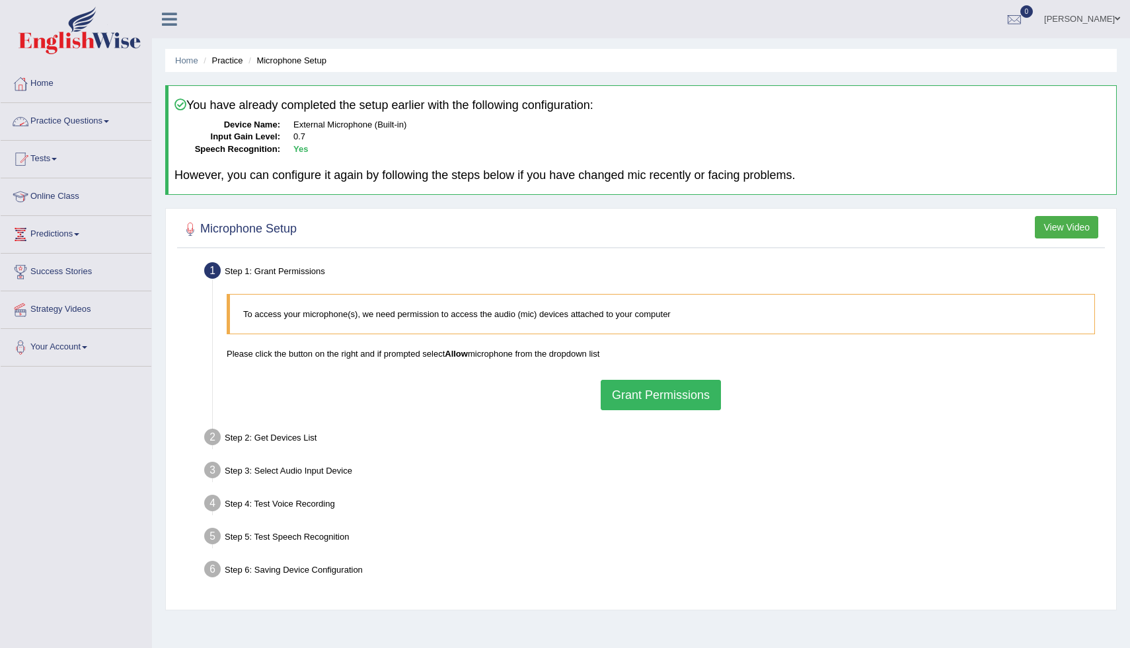
click at [63, 128] on link "Practice Questions" at bounding box center [76, 119] width 151 height 33
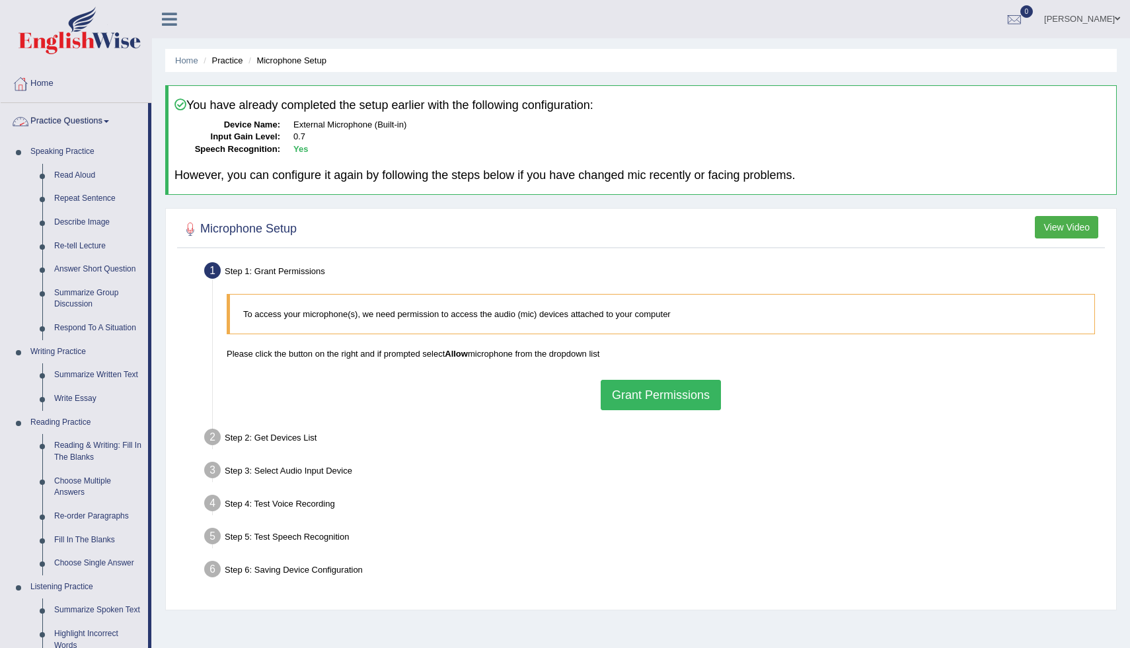
click at [102, 118] on link "Practice Questions" at bounding box center [74, 119] width 147 height 33
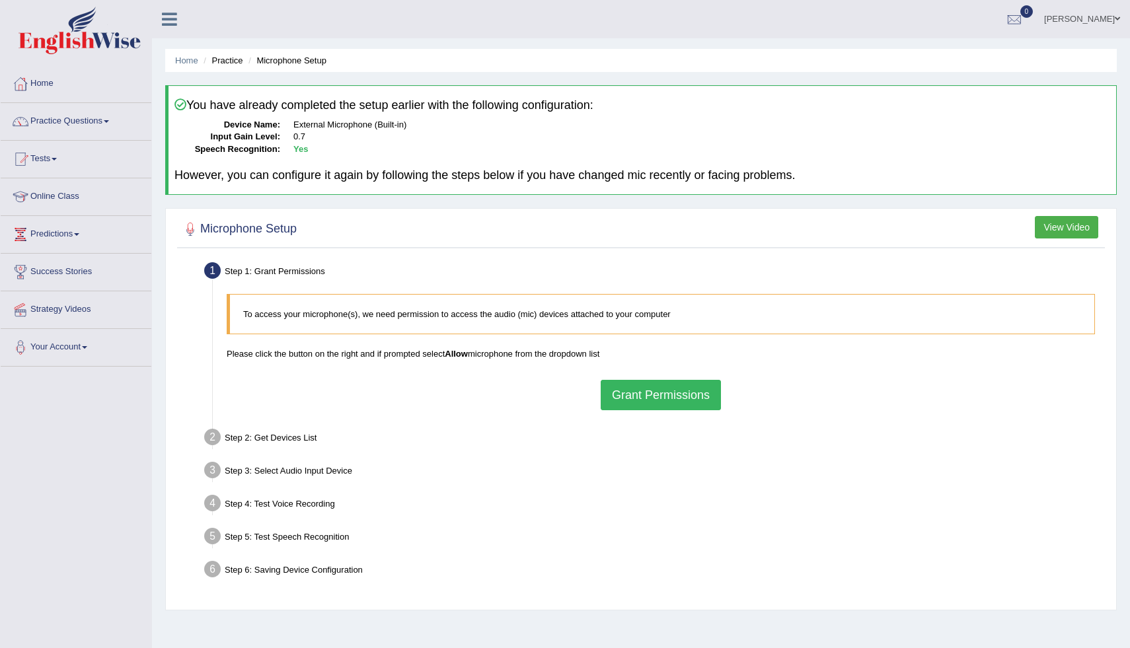
click at [102, 118] on link "Practice Questions" at bounding box center [76, 119] width 151 height 33
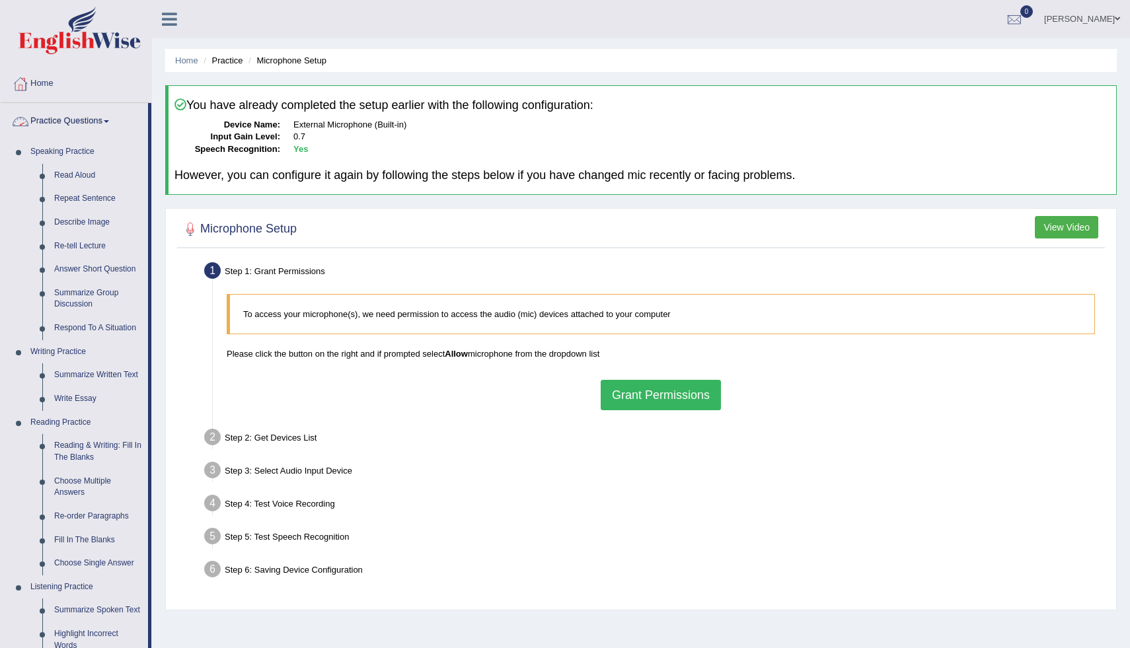
click at [89, 120] on link "Practice Questions" at bounding box center [74, 119] width 147 height 33
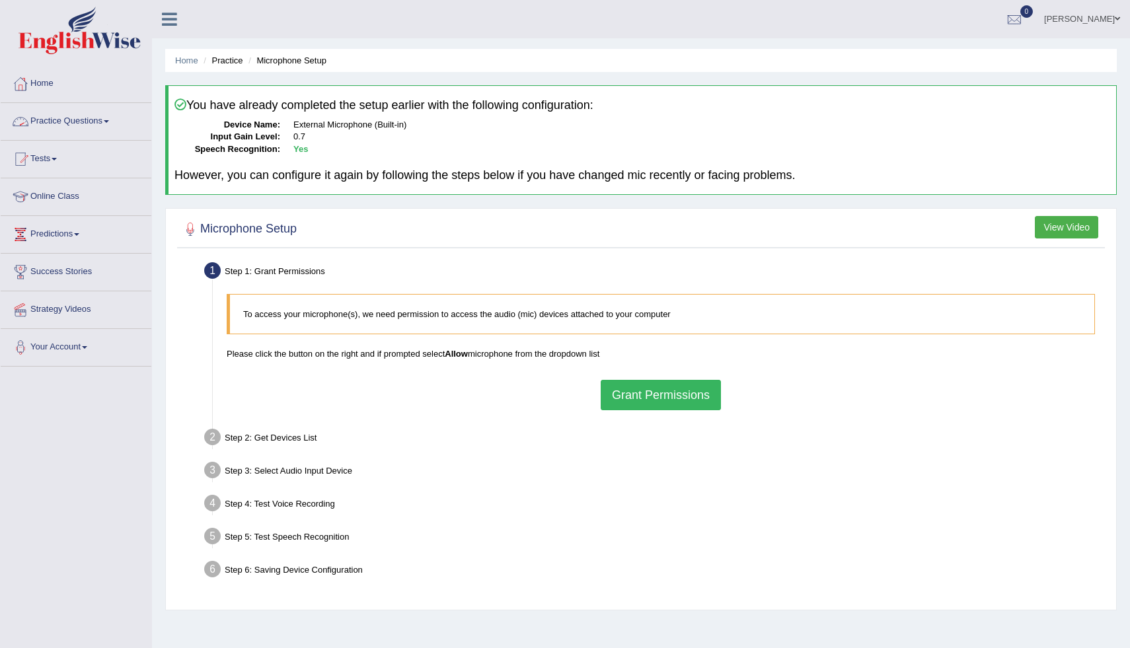
click at [89, 120] on link "Practice Questions" at bounding box center [76, 119] width 151 height 33
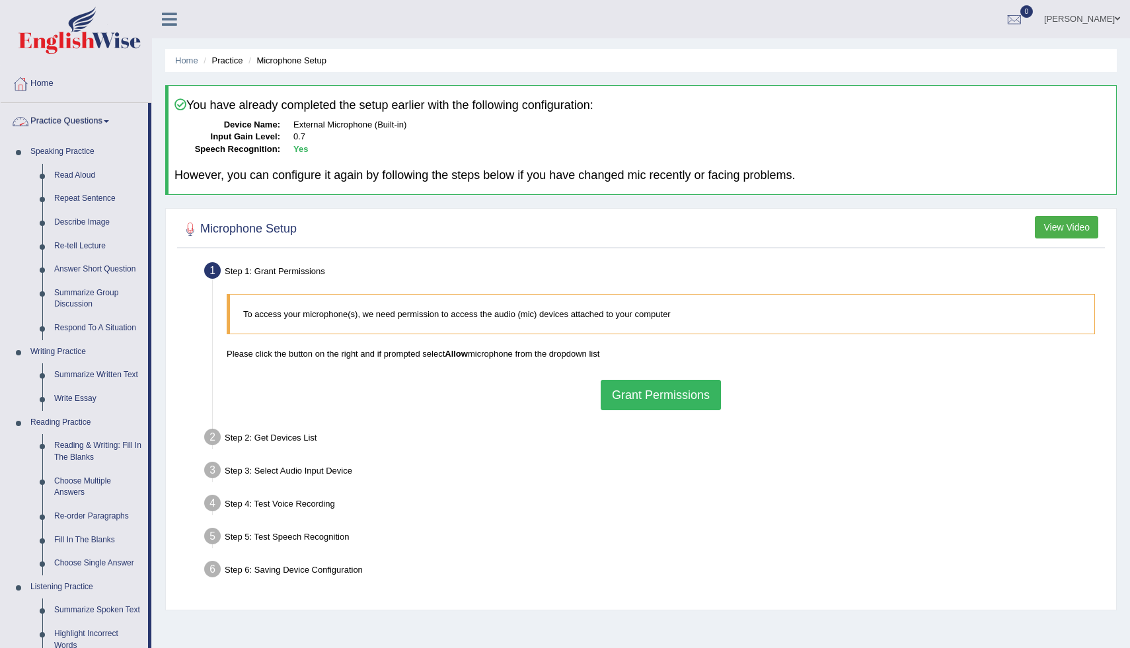
click at [104, 121] on link "Practice Questions" at bounding box center [74, 119] width 147 height 33
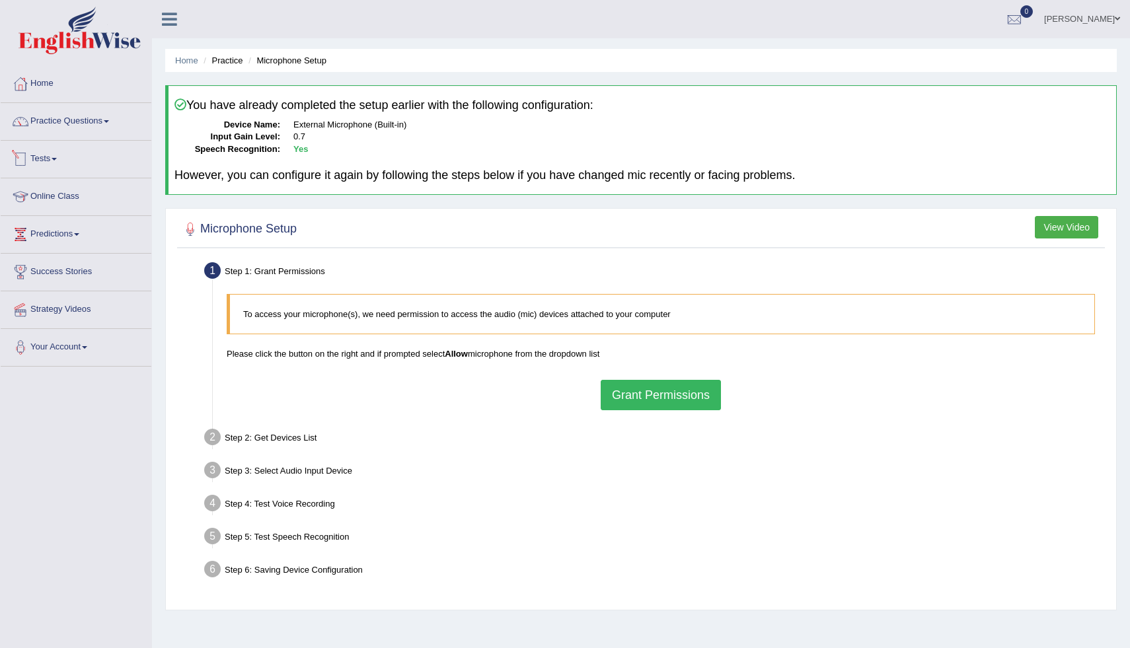
click at [64, 163] on link "Tests" at bounding box center [76, 157] width 151 height 33
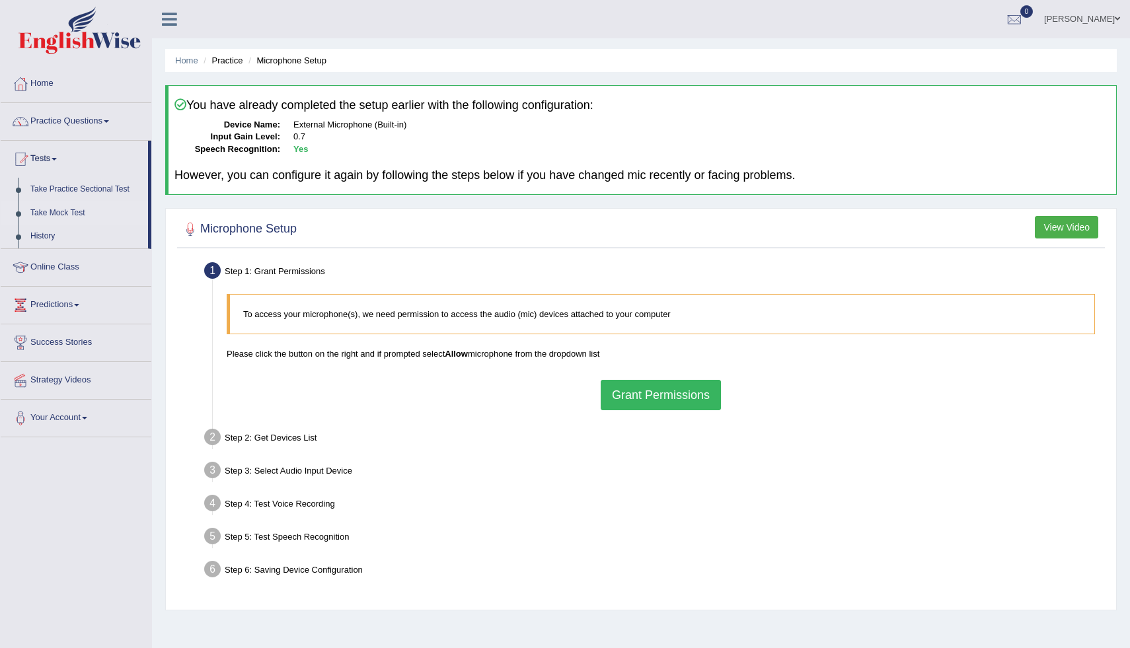
click at [61, 213] on link "Take Mock Test" at bounding box center [86, 214] width 124 height 24
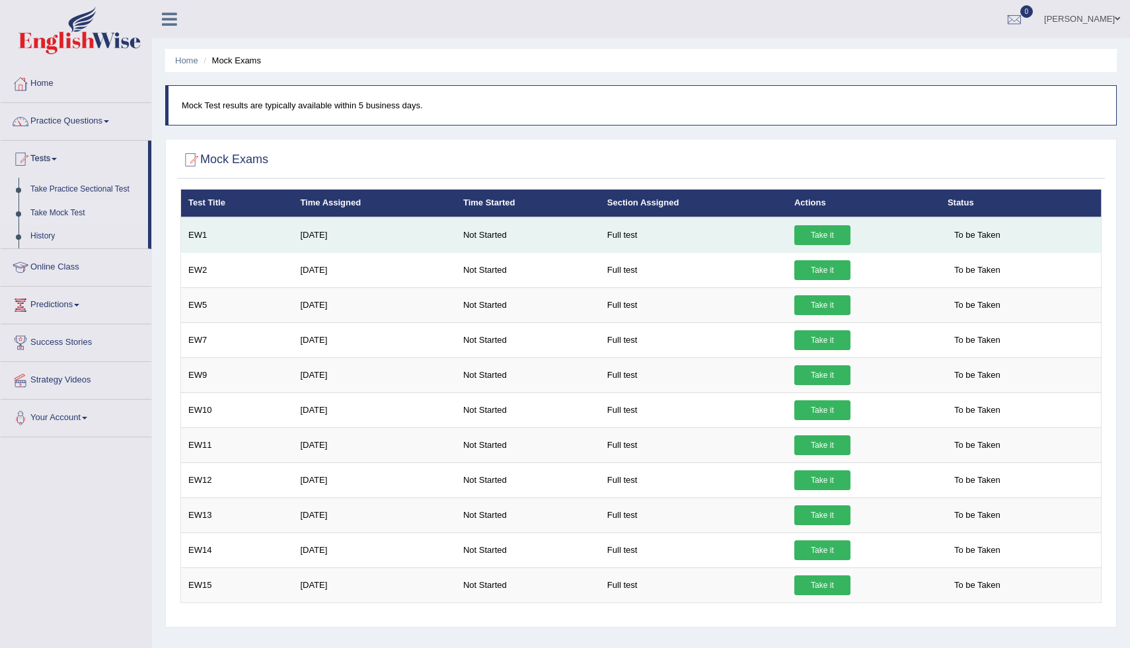
click at [828, 231] on link "Take it" at bounding box center [822, 235] width 56 height 20
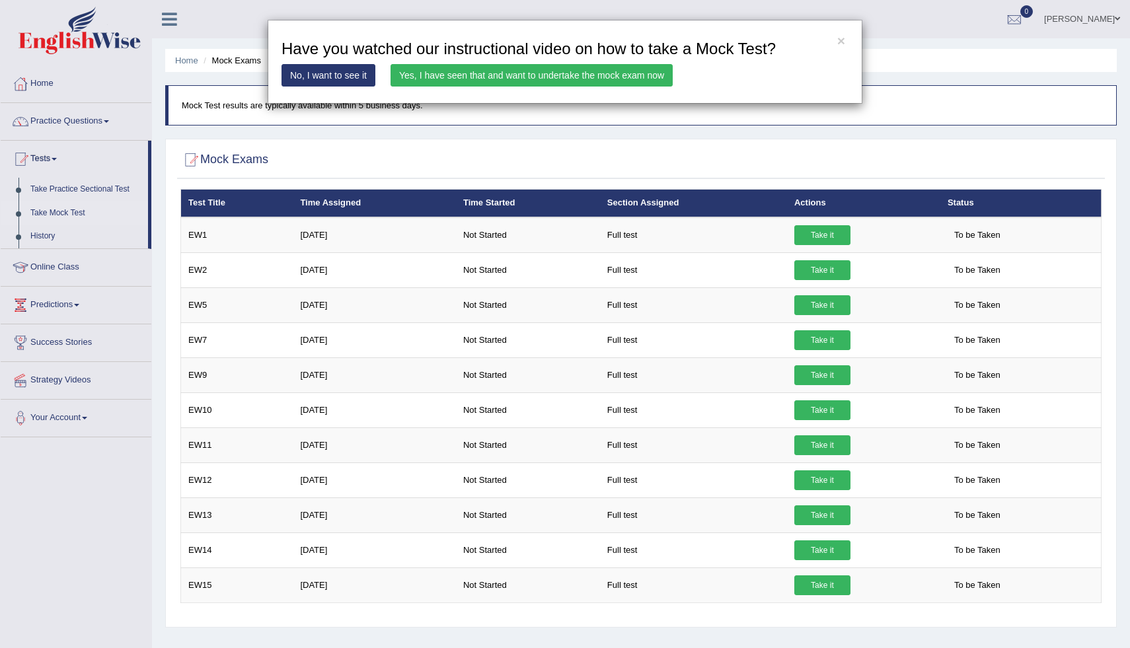
click at [562, 86] on link "Yes, I have seen that and want to undertake the mock exam now" at bounding box center [532, 75] width 282 height 22
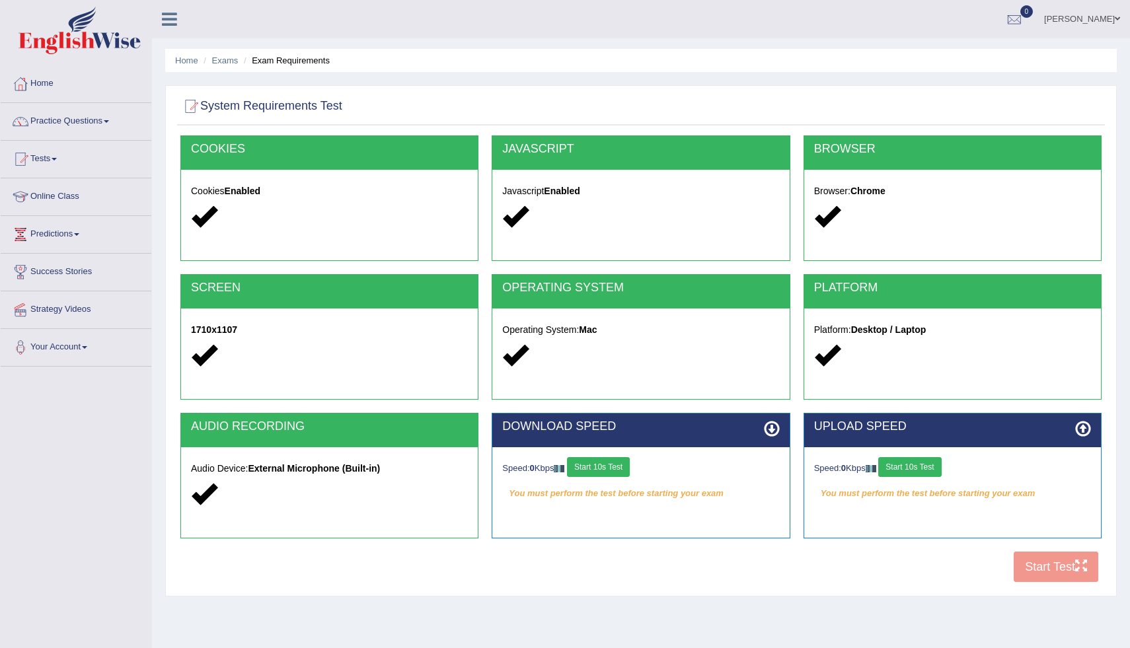
click at [615, 467] on button "Start 10s Test" at bounding box center [598, 467] width 63 height 20
click at [927, 467] on button "Start 10s Test" at bounding box center [909, 467] width 63 height 20
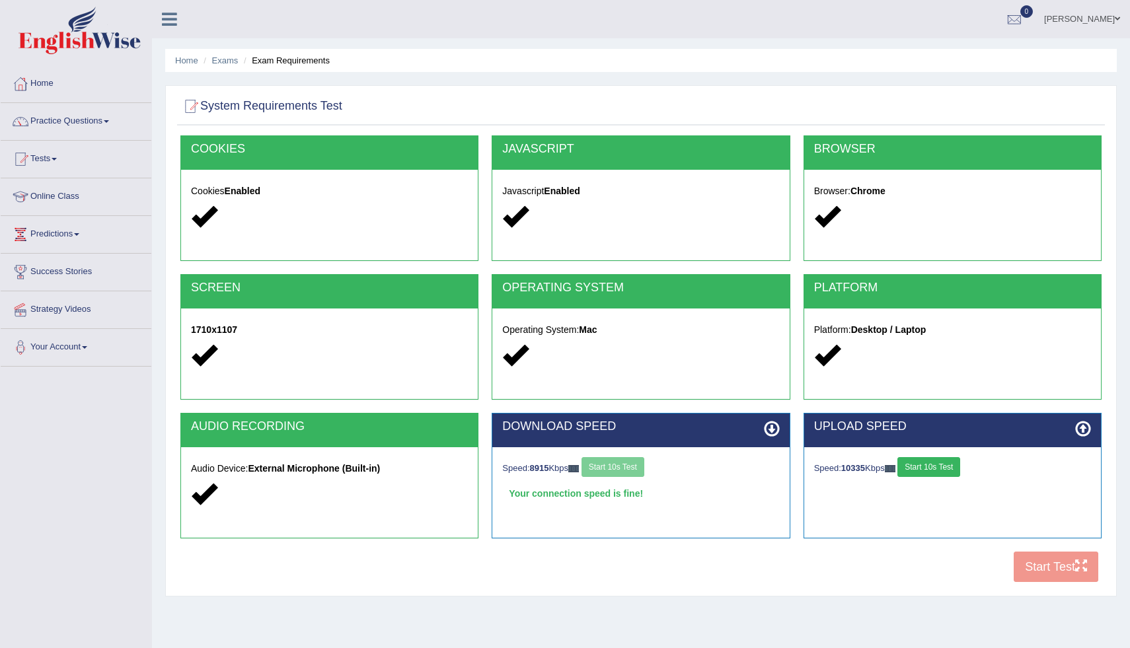
click at [927, 467] on button "Start 10s Test" at bounding box center [929, 467] width 63 height 20
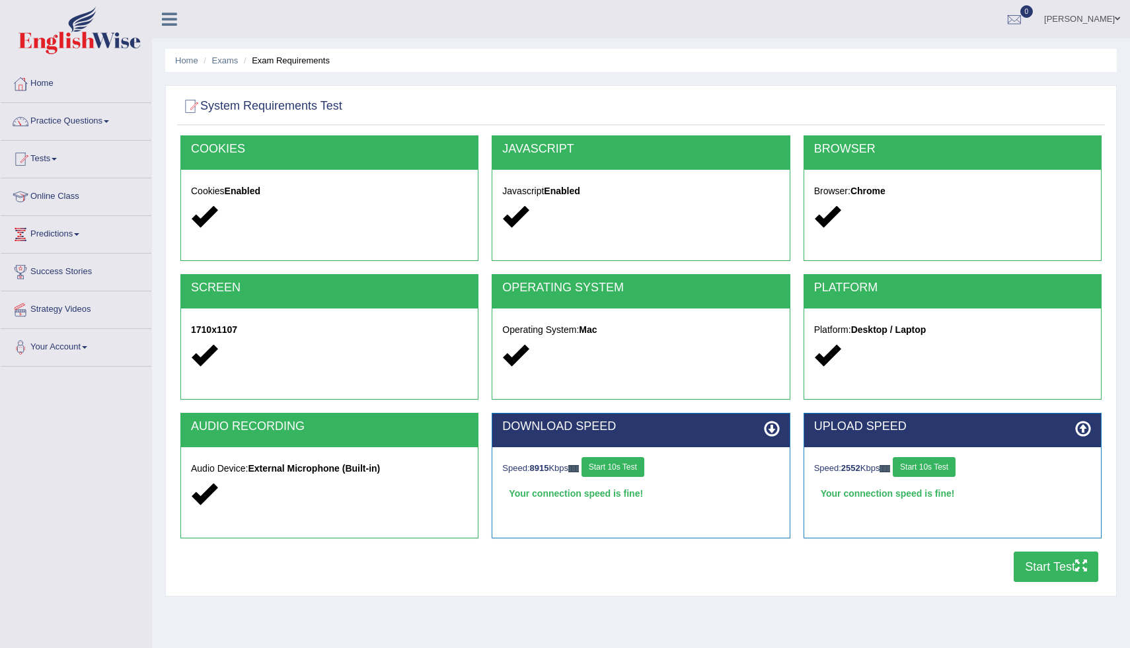
click at [1038, 571] on button "Start Test" at bounding box center [1056, 567] width 85 height 30
